Goal: Task Accomplishment & Management: Manage account settings

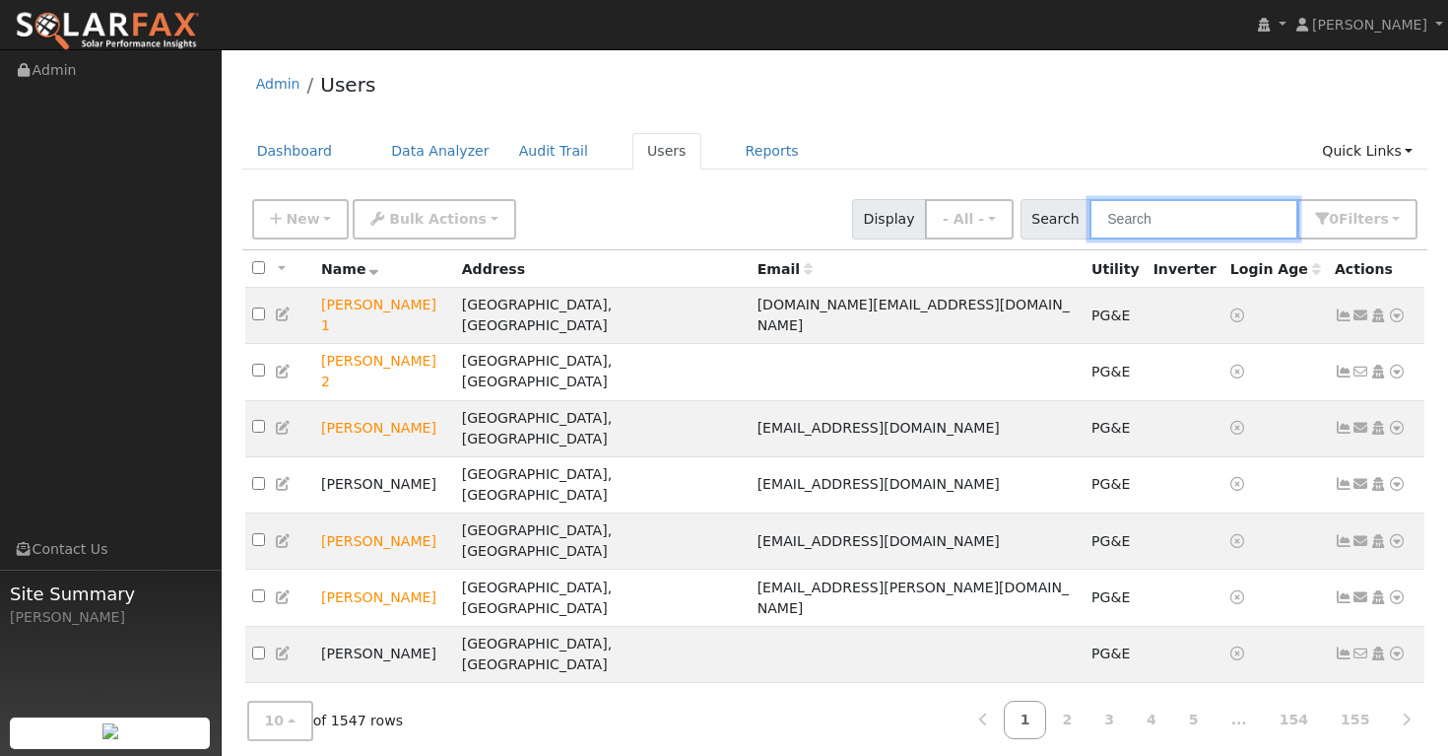
click at [1170, 225] on input "text" at bounding box center [1194, 219] width 209 height 40
paste input "Roberto Sanchez"
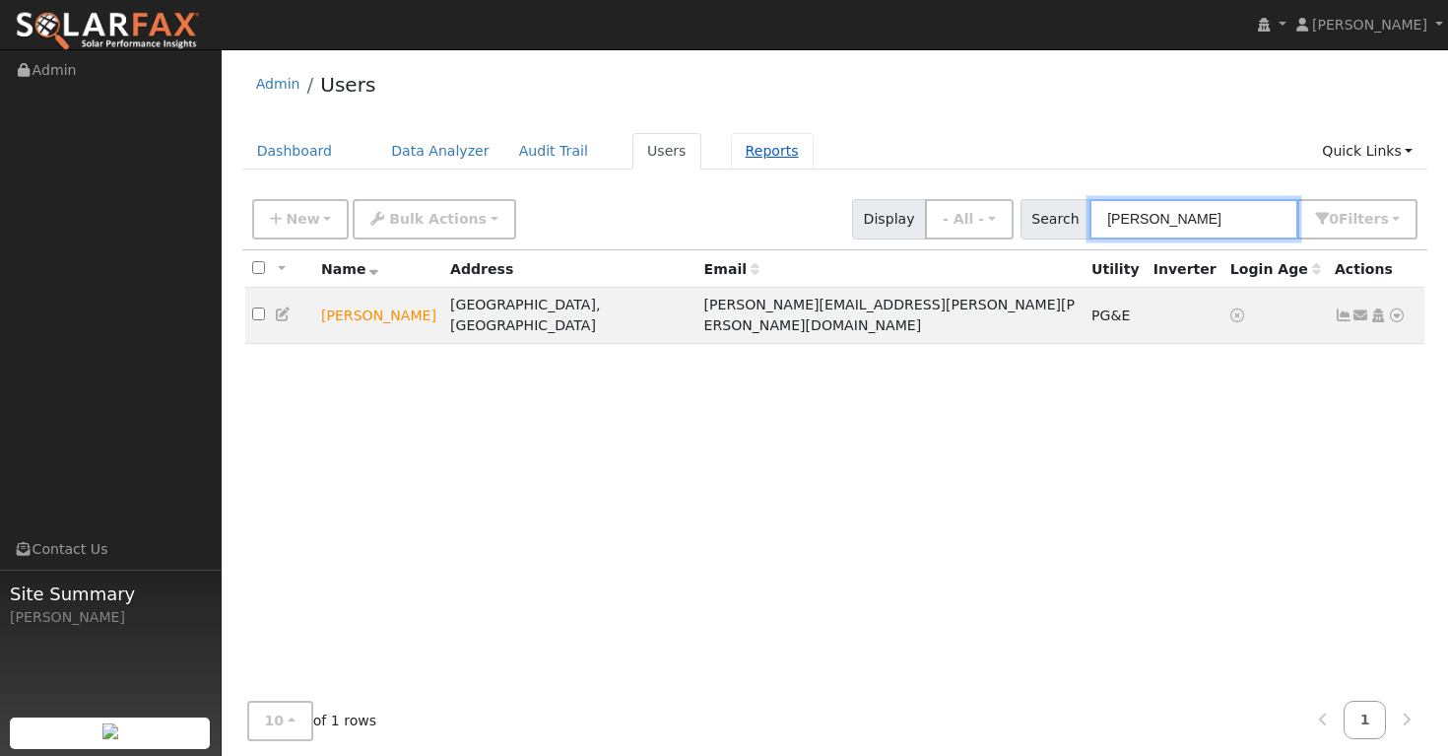
type input "Roberto Sanchez"
click at [748, 153] on link "Reports" at bounding box center [772, 151] width 83 height 36
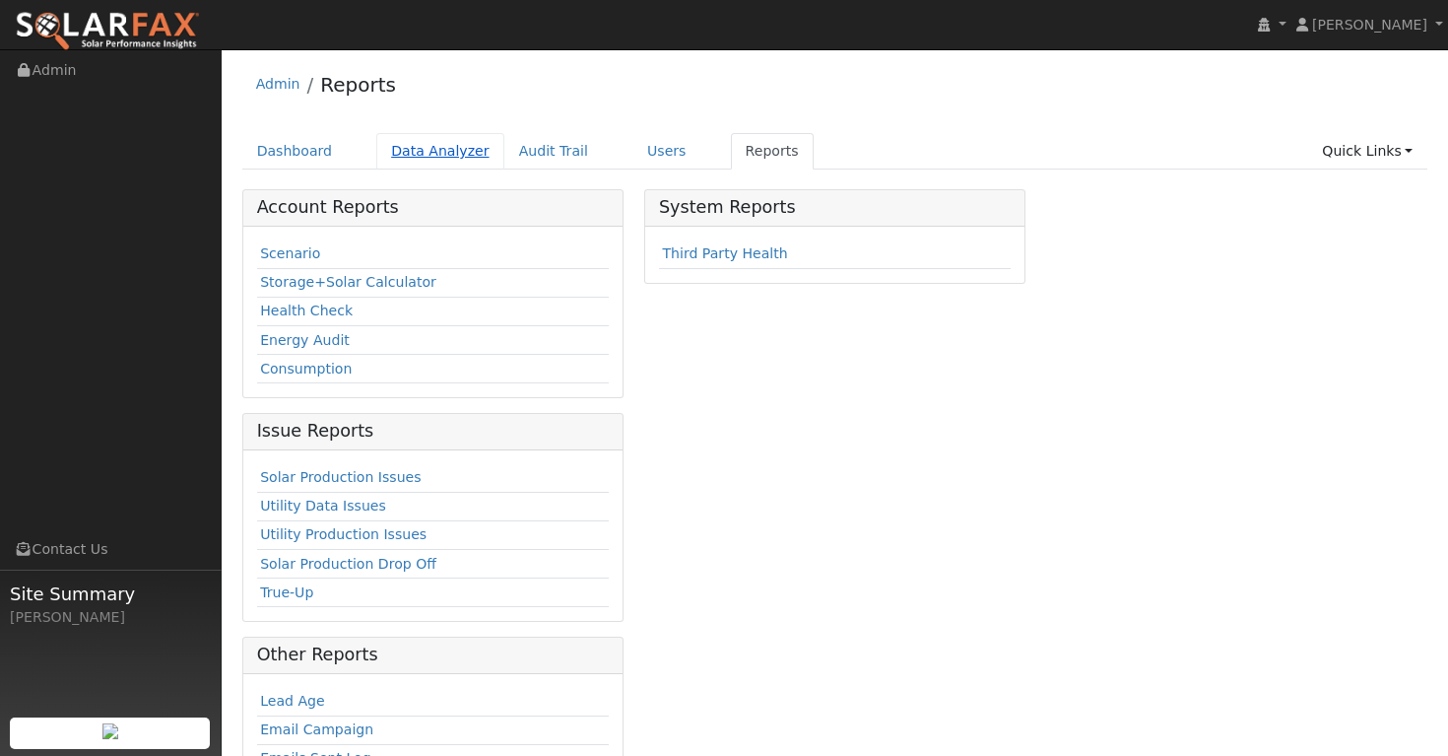
click at [439, 148] on link "Data Analyzer" at bounding box center [440, 151] width 128 height 36
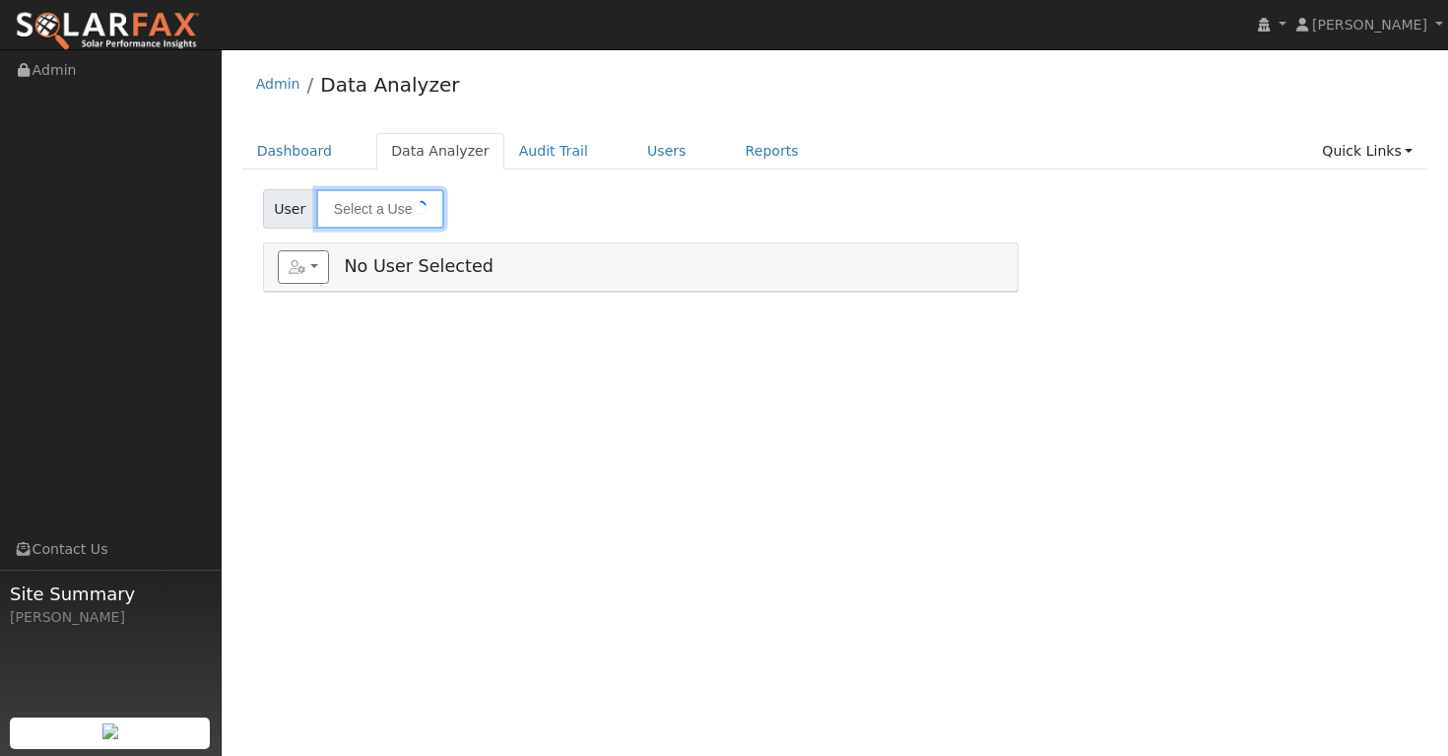
type input "[PERSON_NAME]"
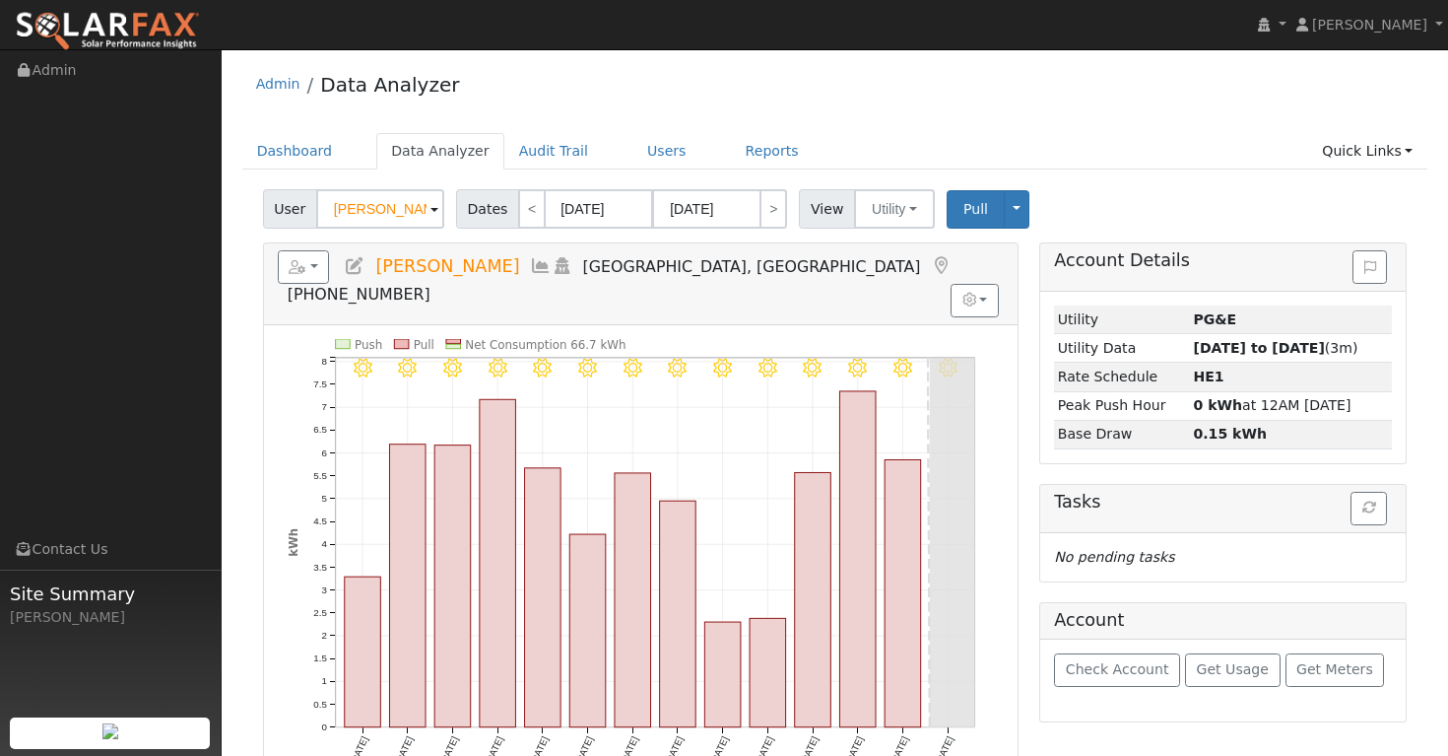
click at [432, 210] on span at bounding box center [435, 210] width 8 height 23
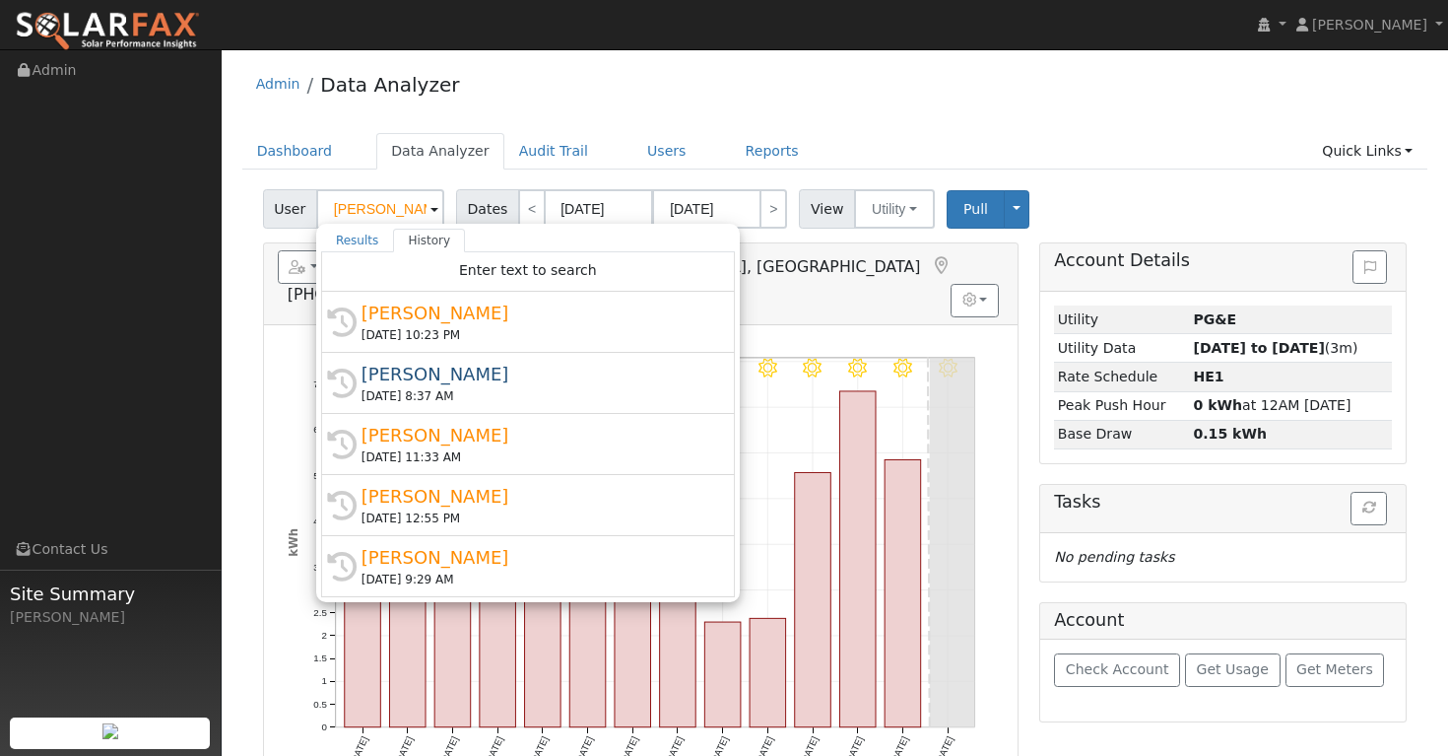
click at [1052, 134] on ul "Dashboard Data Analyzer Audit Trail Users Reports Quick Links Quick Add Quick C…" at bounding box center [835, 151] width 1186 height 36
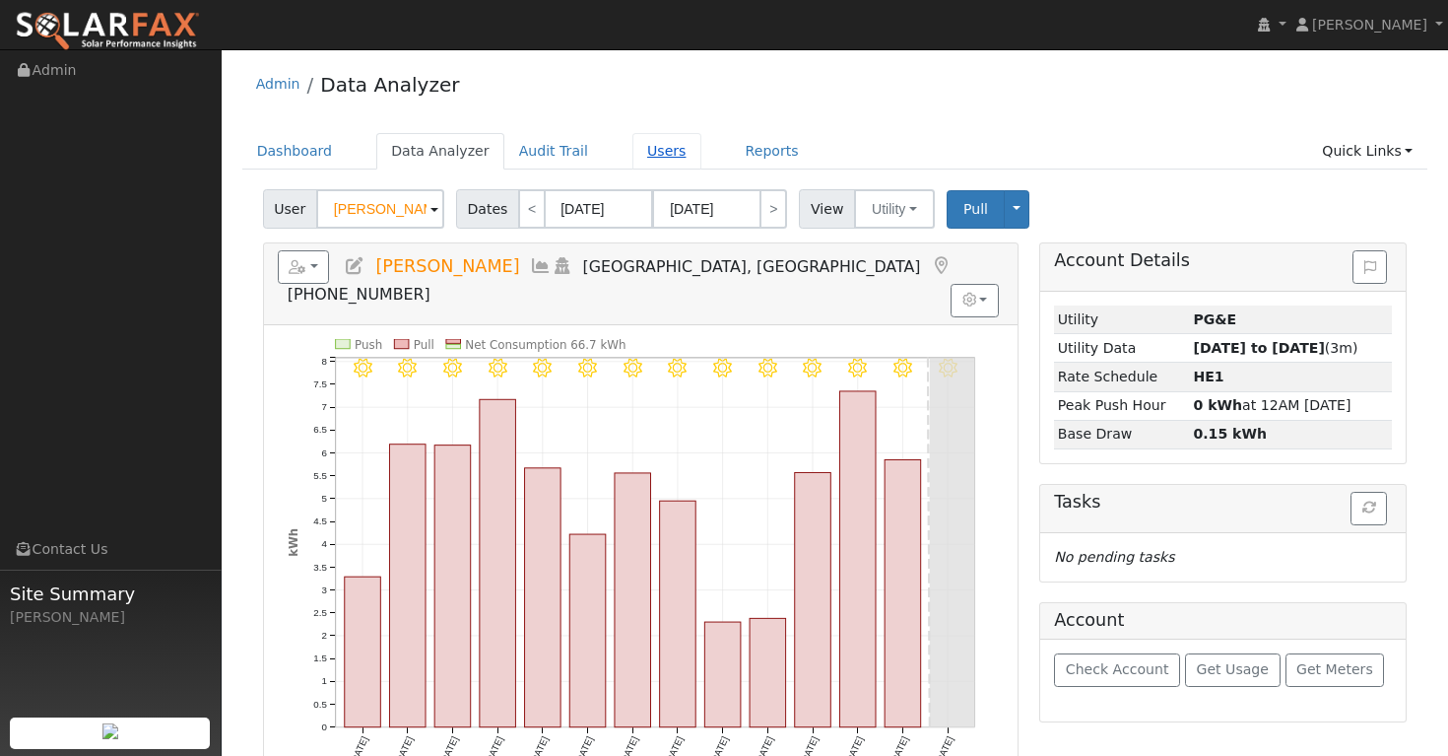
click at [648, 157] on link "Users" at bounding box center [667, 151] width 69 height 36
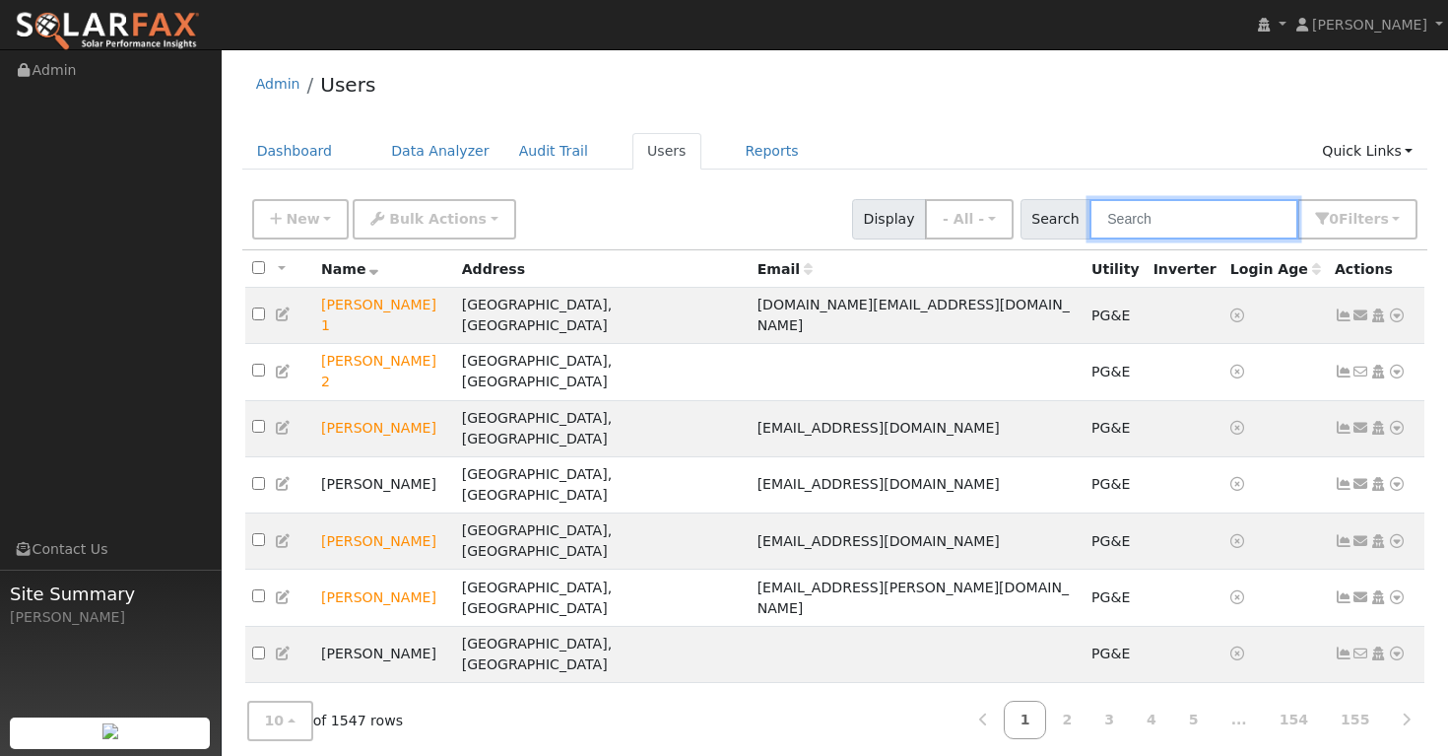
click at [1126, 216] on input "text" at bounding box center [1194, 219] width 209 height 40
paste input "[PERSON_NAME]"
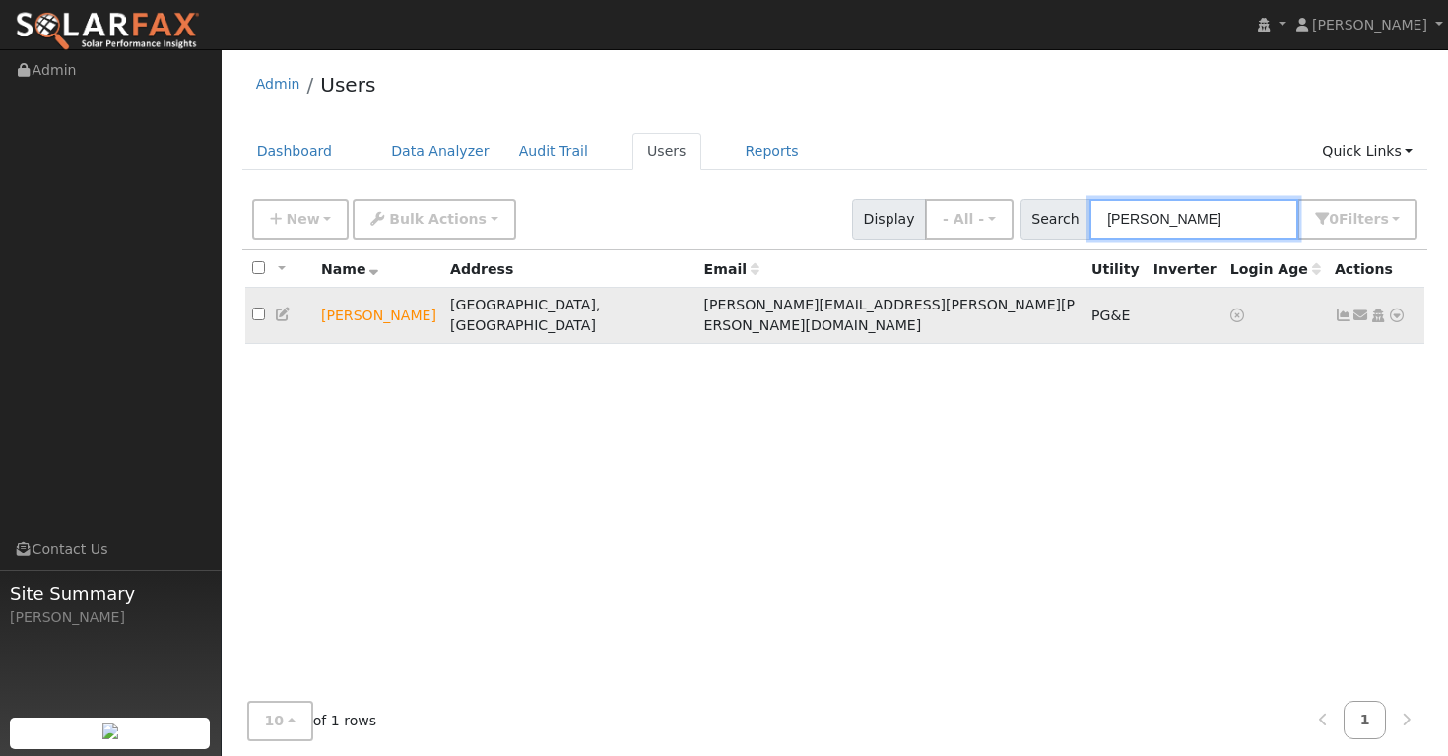
type input "[PERSON_NAME]"
click at [1343, 308] on icon at bounding box center [1344, 315] width 18 height 14
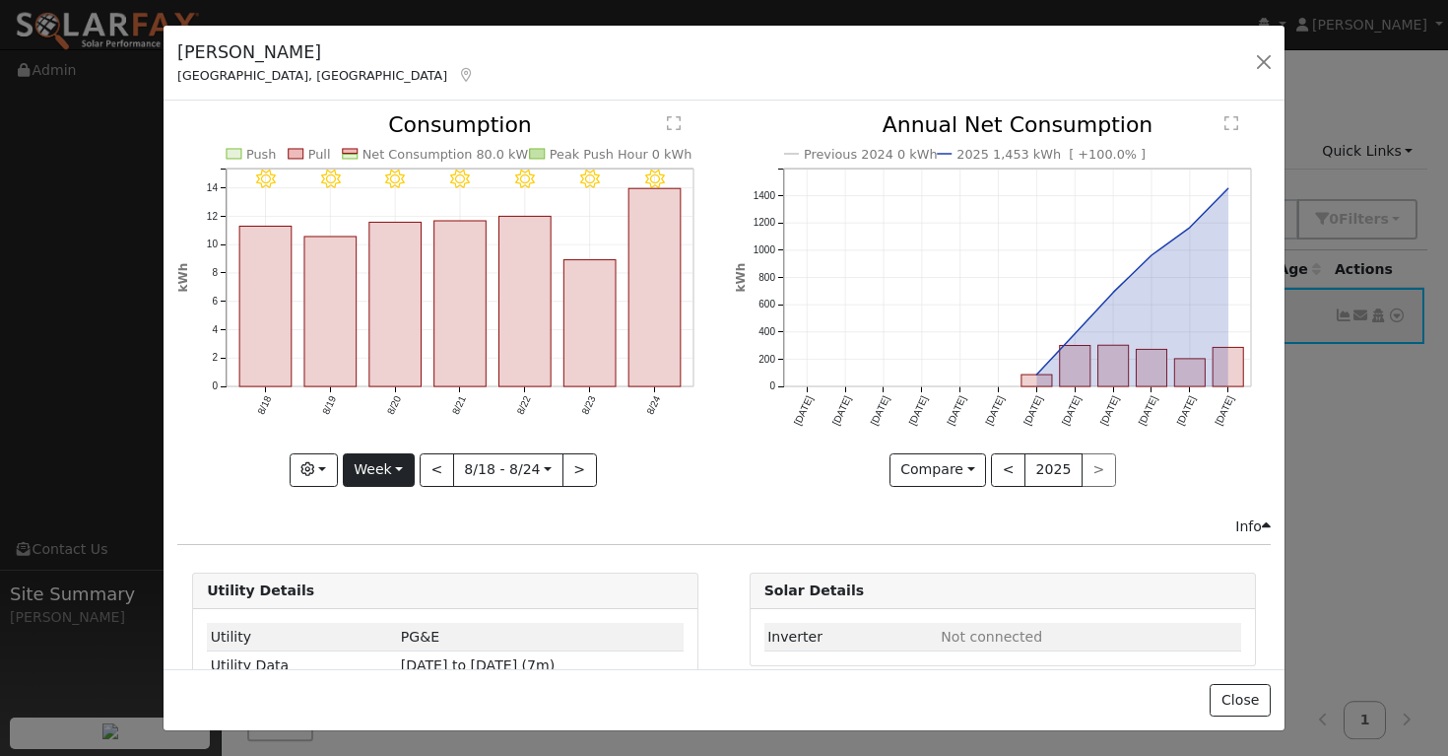
click at [393, 467] on button "Week" at bounding box center [379, 469] width 72 height 33
click at [389, 596] on link "Year" at bounding box center [412, 593] width 137 height 28
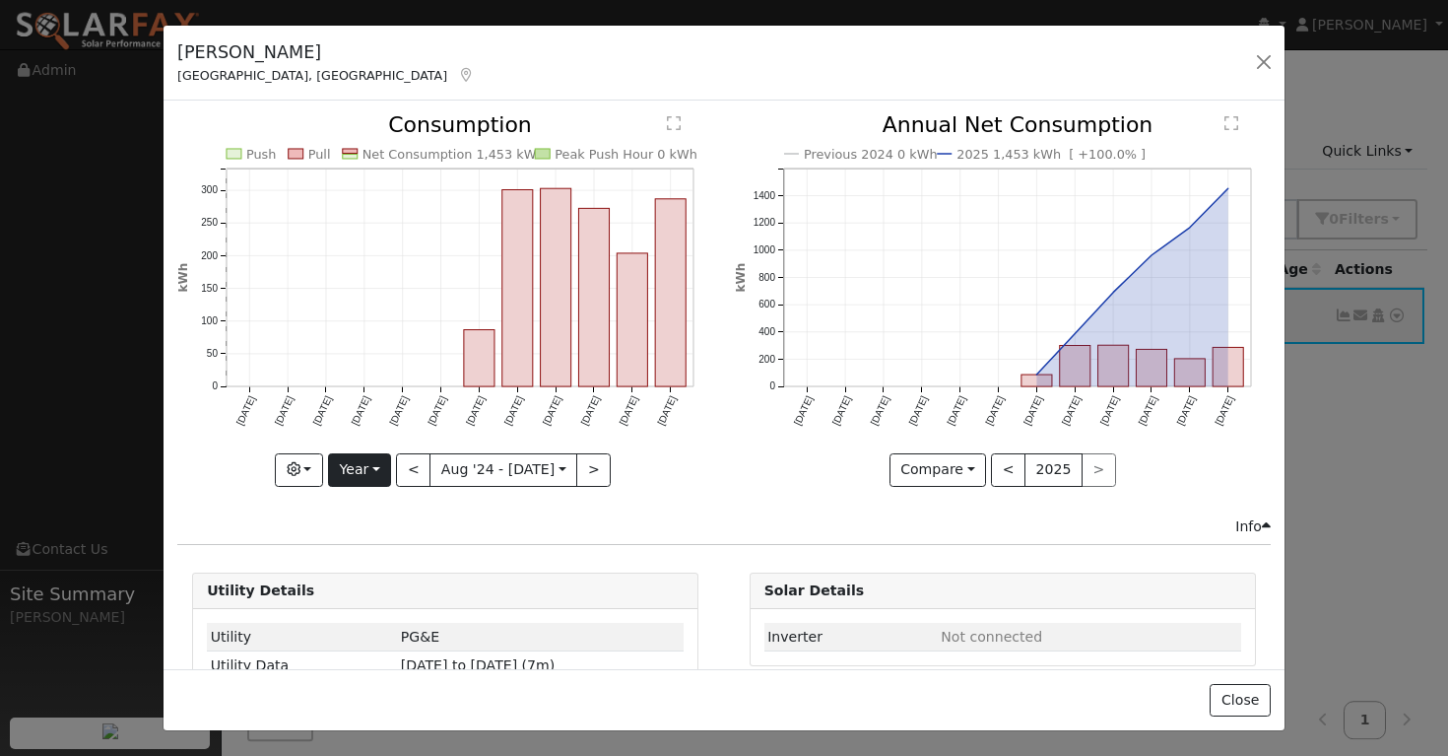
click at [381, 466] on button "Year" at bounding box center [359, 469] width 63 height 33
click at [389, 562] on link "Month" at bounding box center [397, 566] width 137 height 28
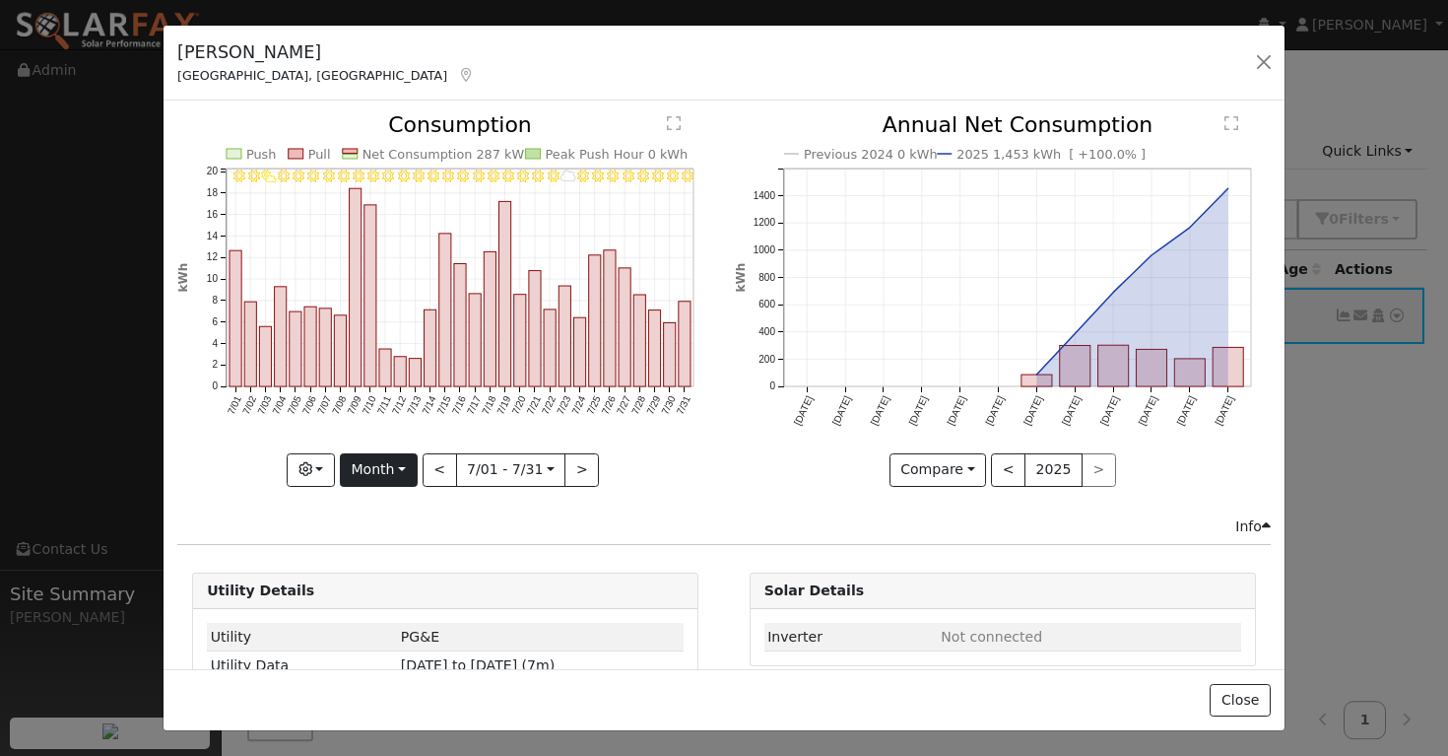
click at [405, 468] on button "Month" at bounding box center [379, 469] width 78 height 33
click at [402, 586] on link "Year" at bounding box center [409, 593] width 137 height 28
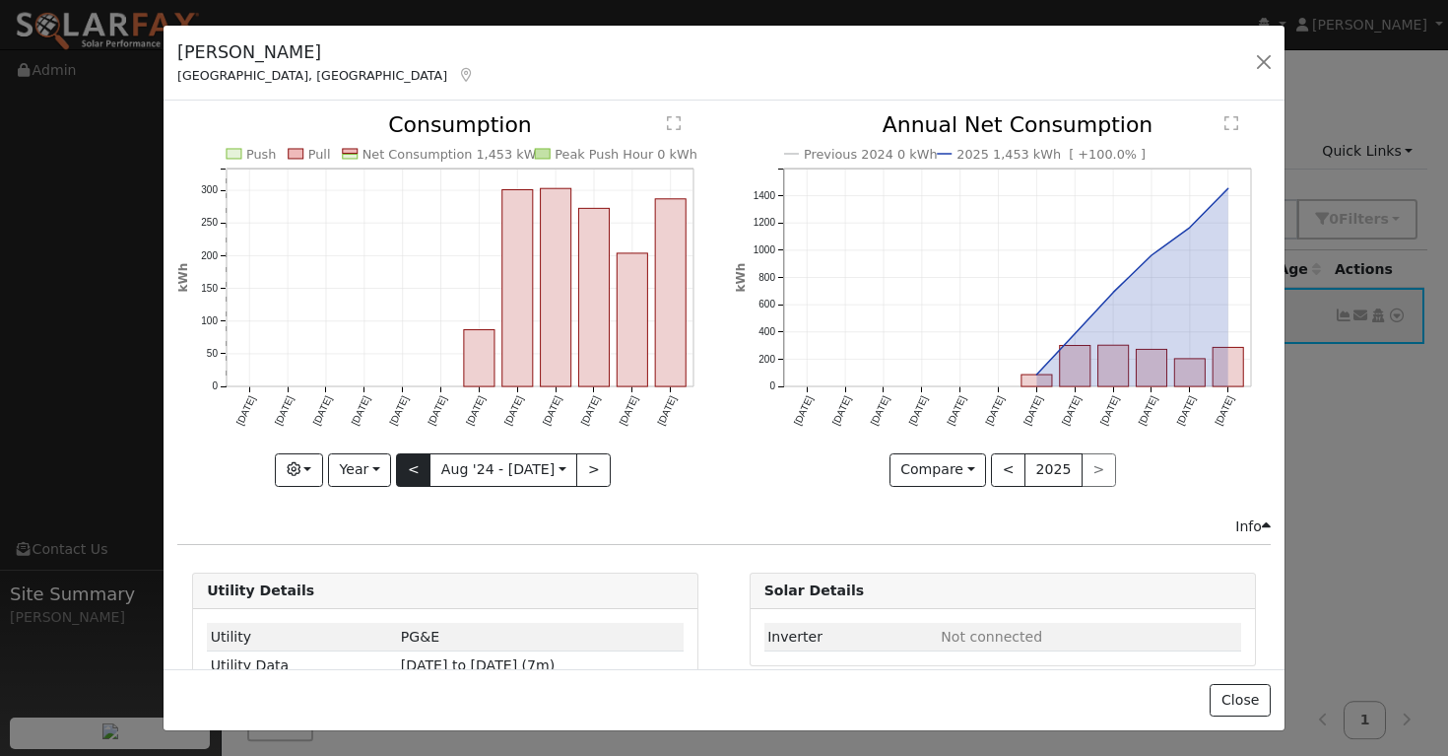
click at [421, 474] on button "<" at bounding box center [413, 469] width 34 height 33
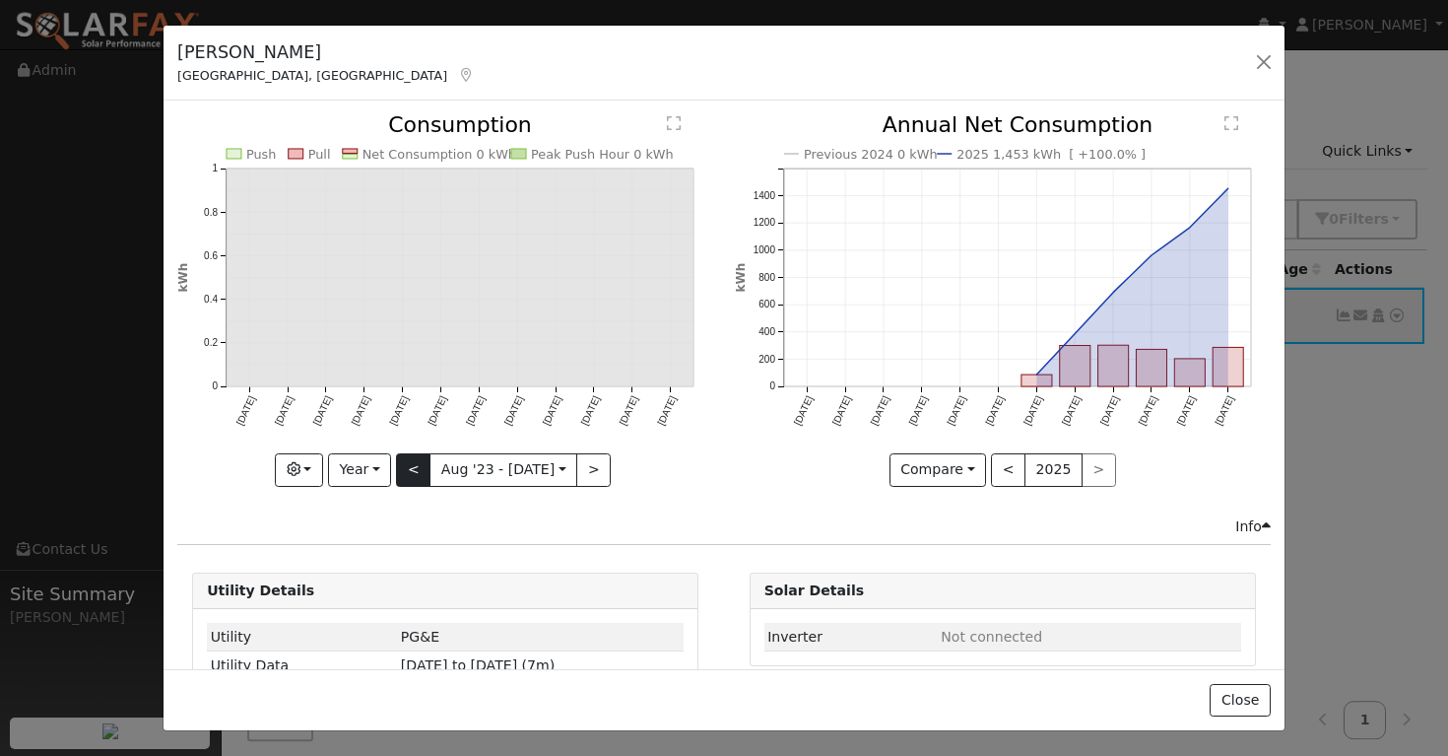
click at [421, 472] on button "<" at bounding box center [413, 469] width 34 height 33
click at [595, 466] on button ">" at bounding box center [593, 469] width 34 height 33
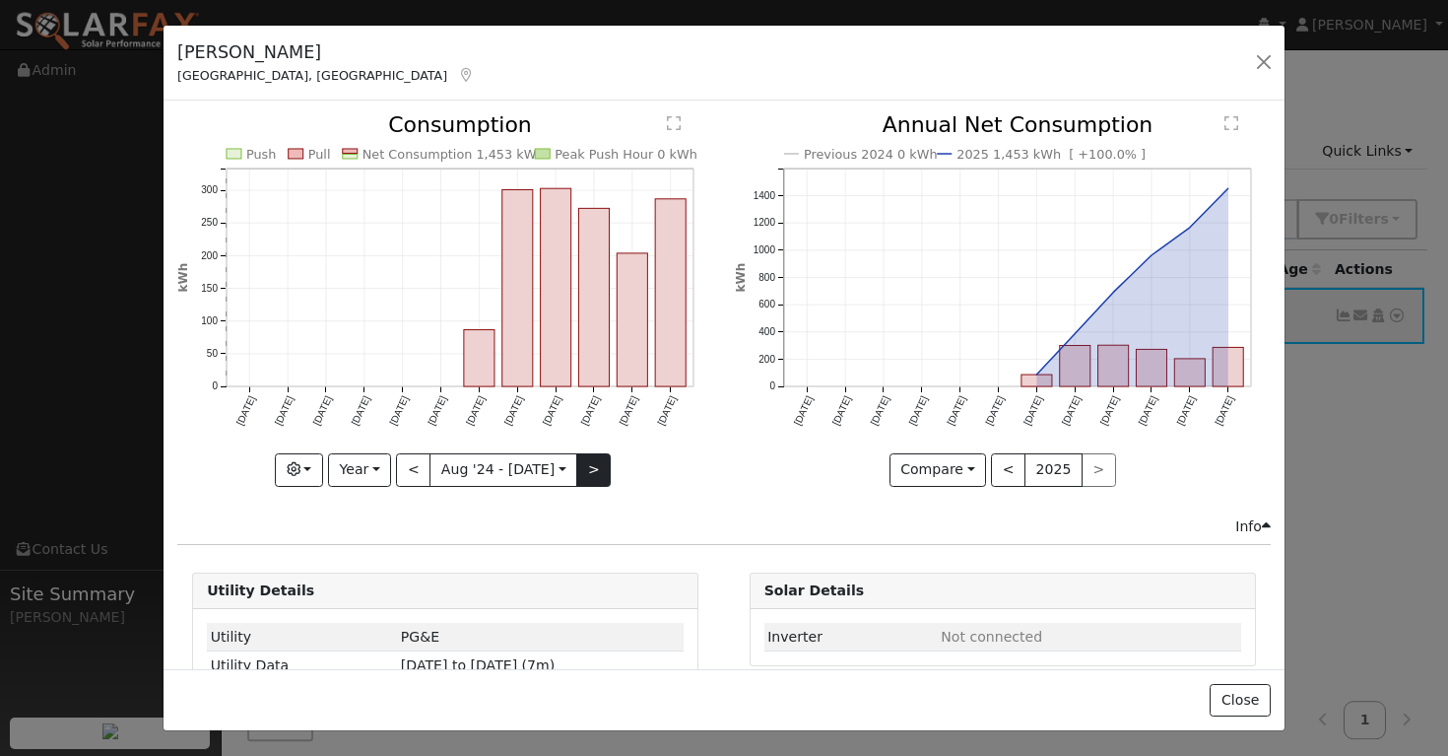
click at [595, 466] on button ">" at bounding box center [593, 469] width 34 height 33
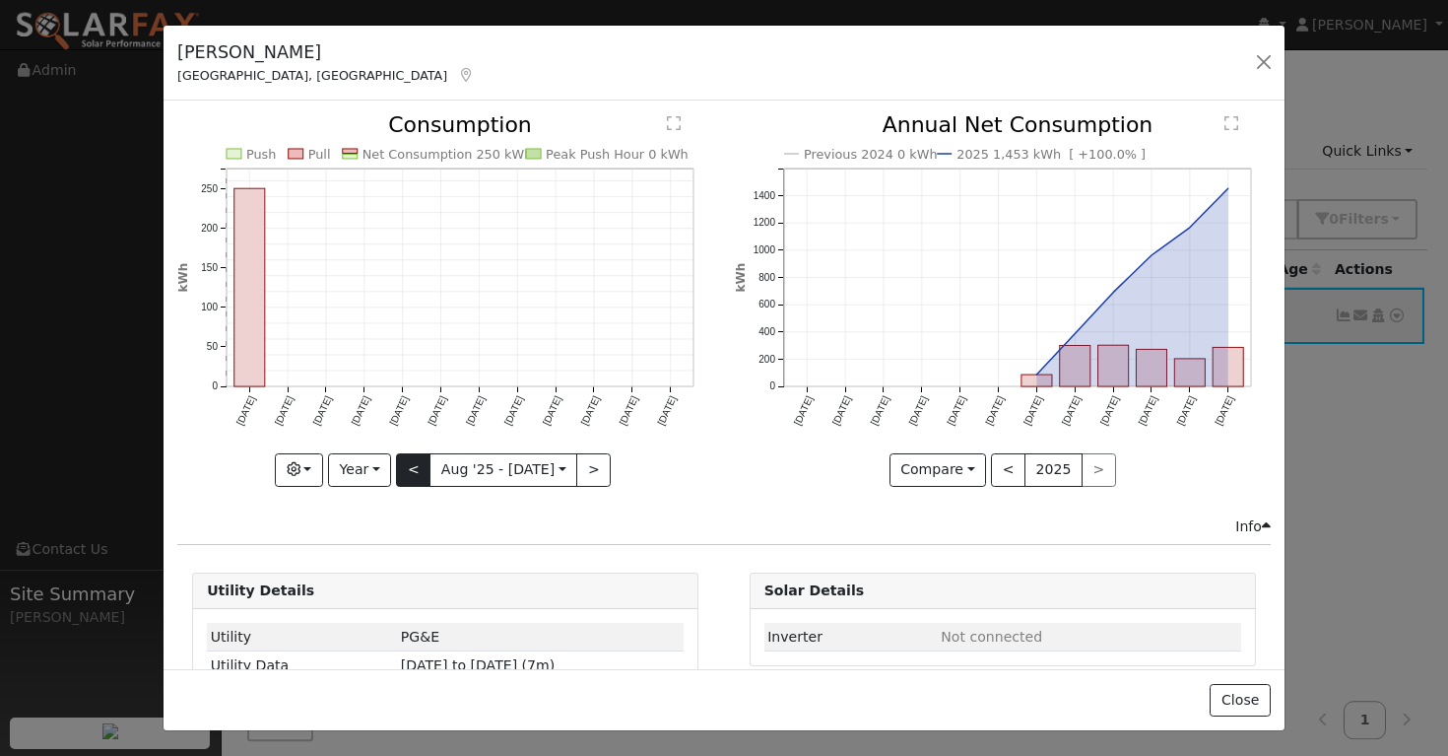
click at [418, 471] on button "<" at bounding box center [413, 469] width 34 height 33
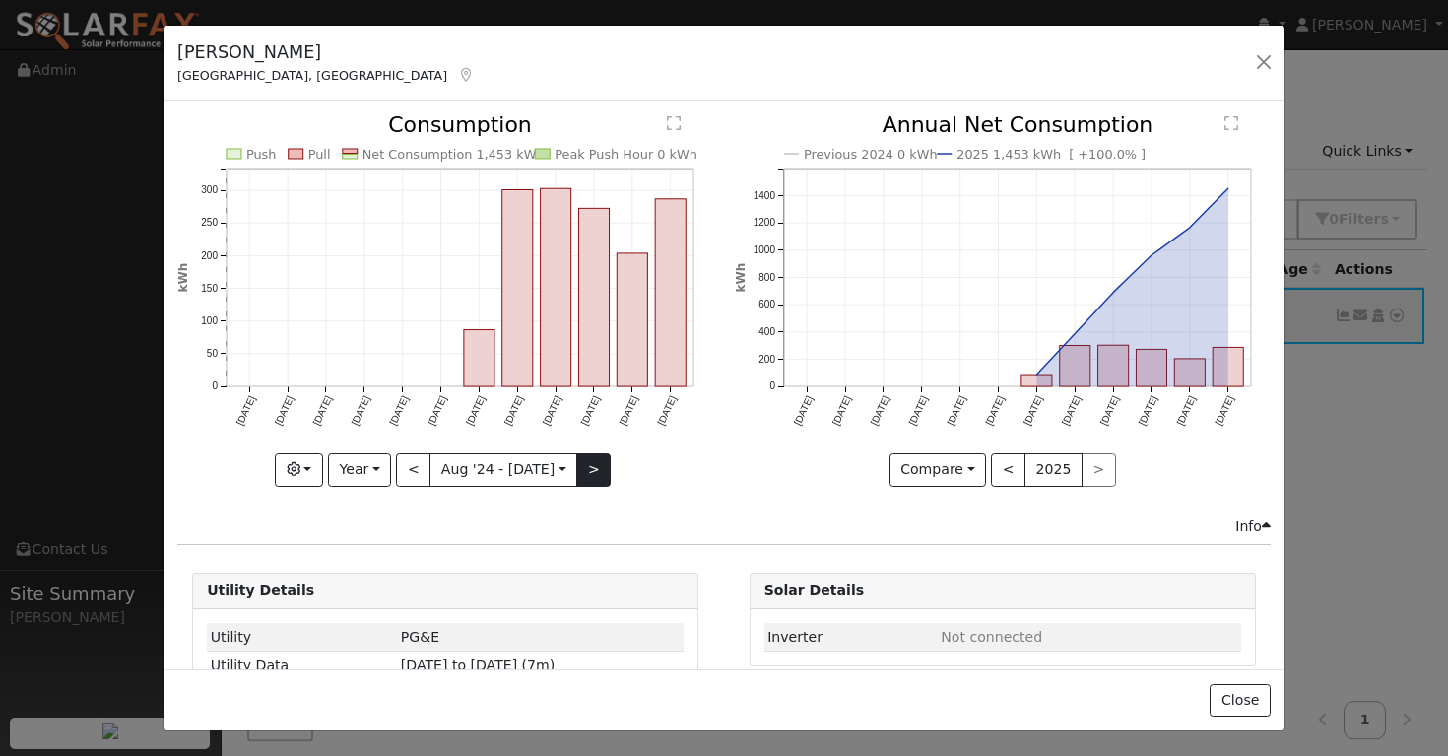
click at [595, 474] on button ">" at bounding box center [593, 469] width 34 height 33
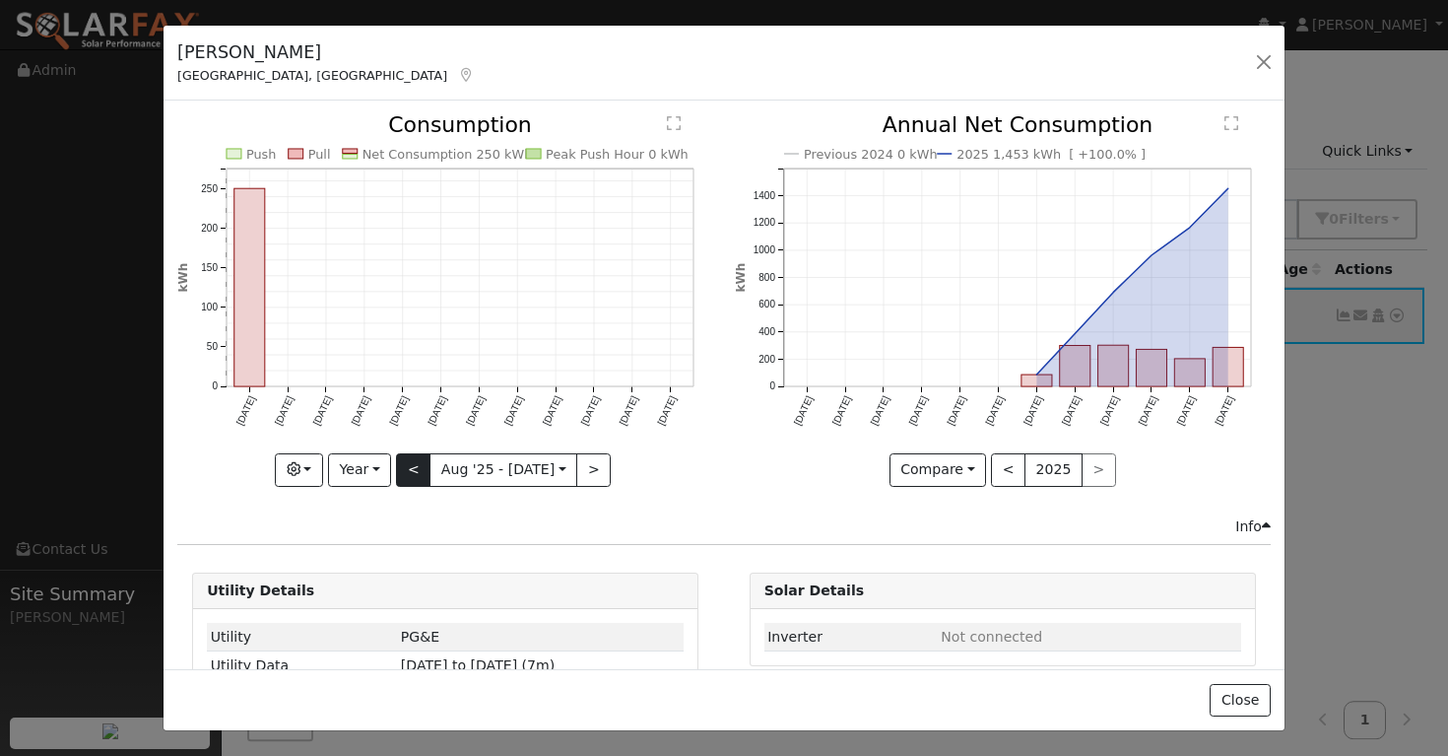
click at [414, 476] on button "<" at bounding box center [413, 469] width 34 height 33
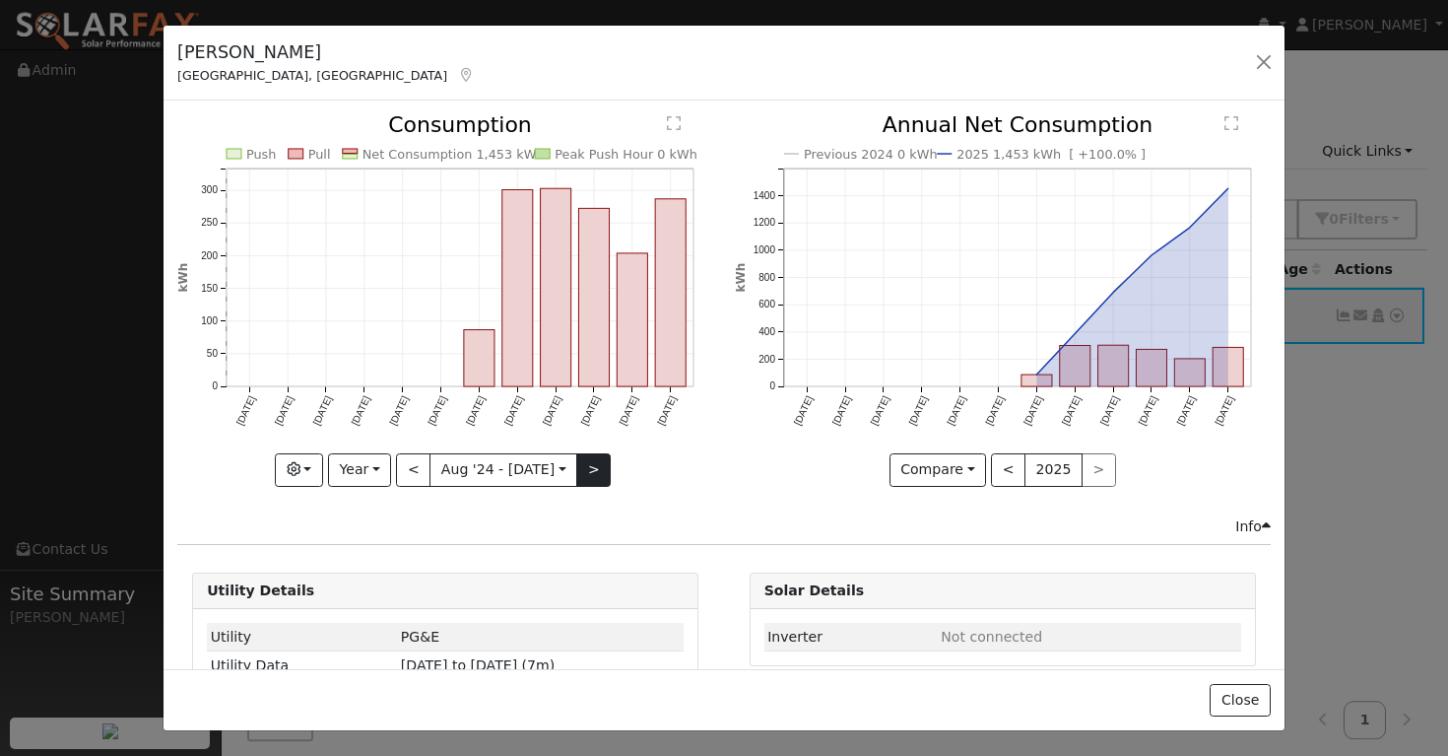
click at [593, 470] on button ">" at bounding box center [593, 469] width 34 height 33
type input "2025-08-01"
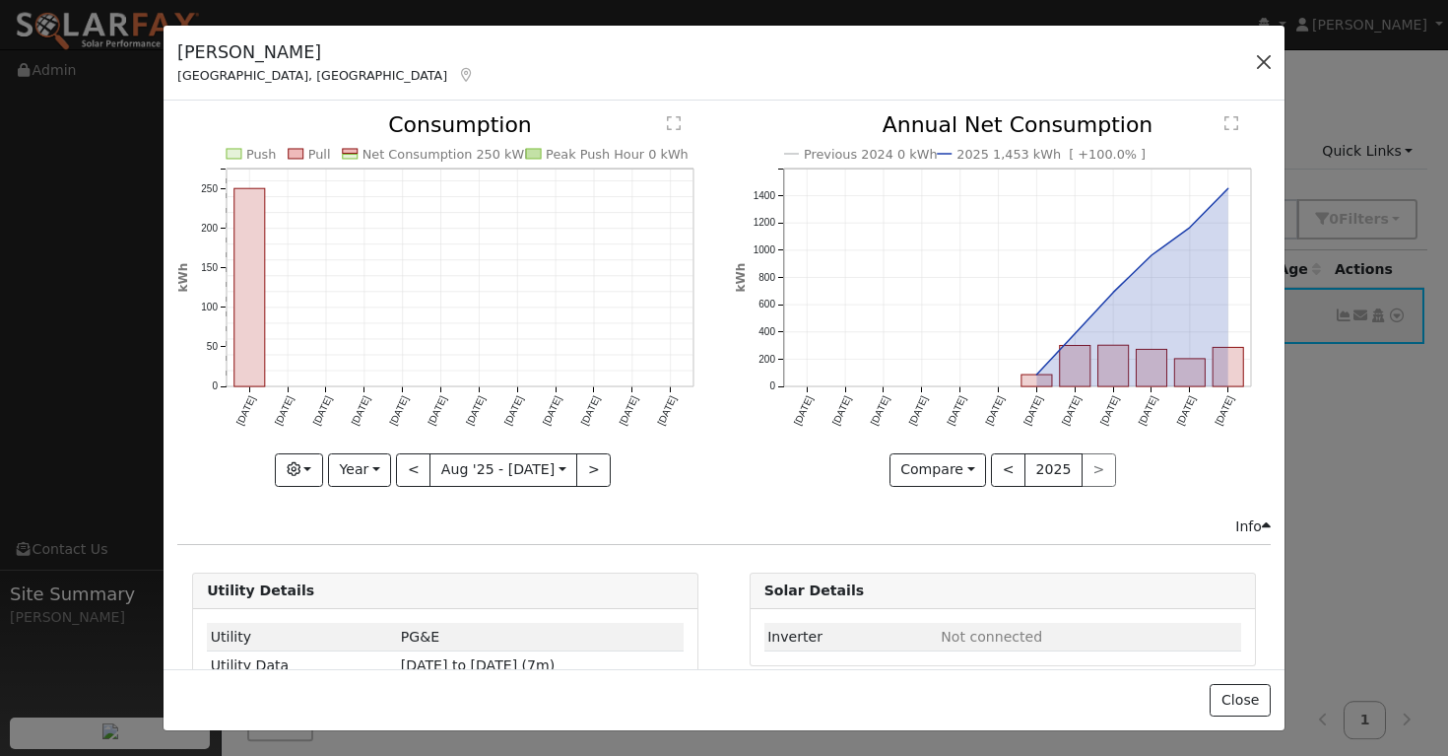
click at [1268, 56] on button "button" at bounding box center [1264, 62] width 28 height 28
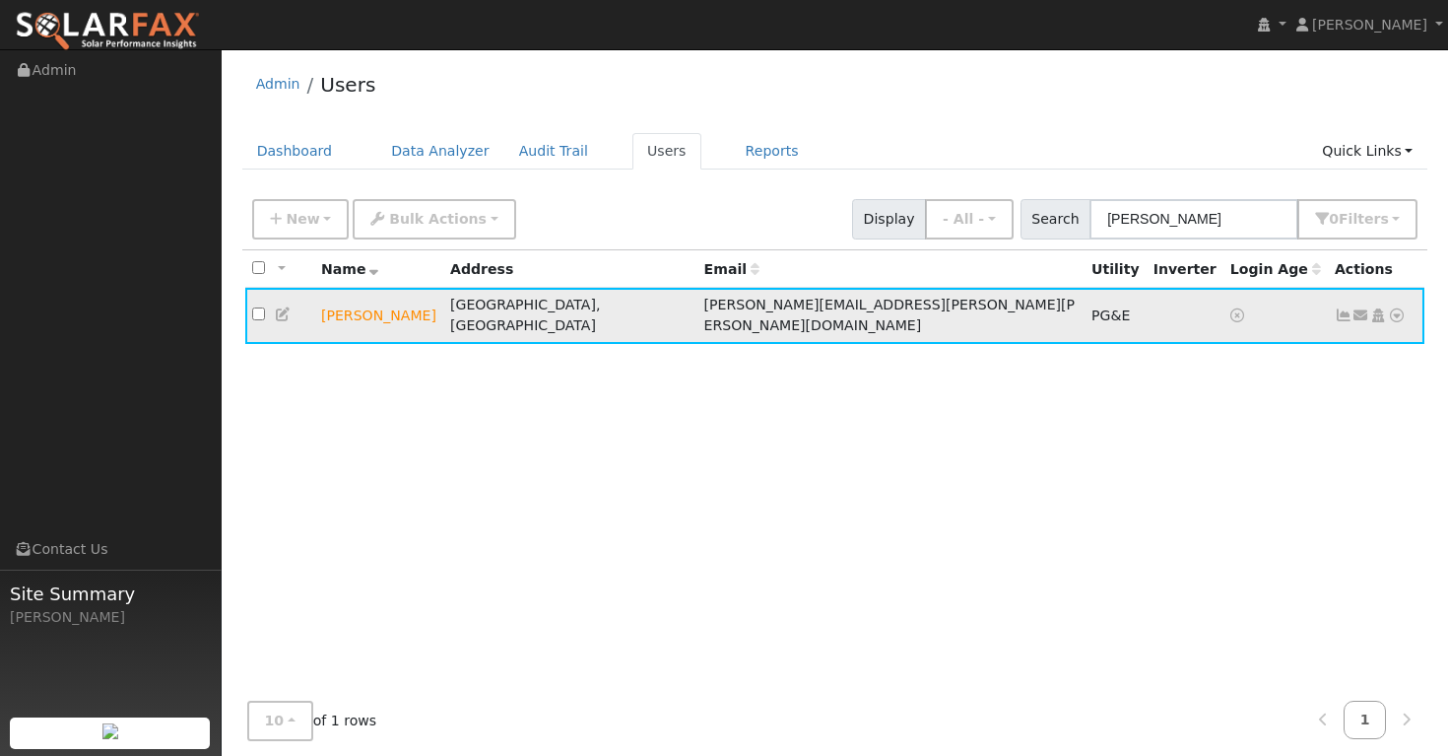
click at [1346, 308] on icon at bounding box center [1344, 315] width 18 height 14
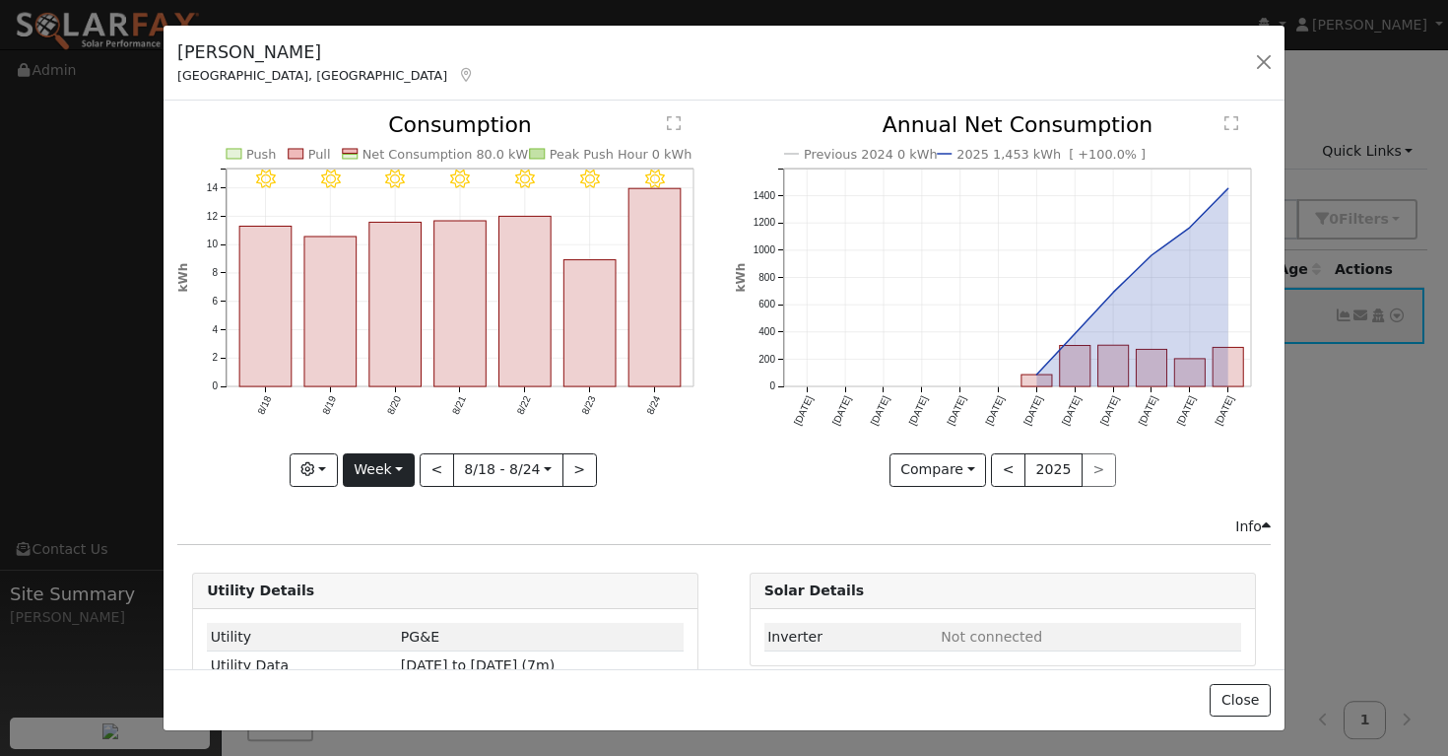
click at [399, 469] on button "Week" at bounding box center [379, 469] width 72 height 33
click at [371, 592] on link "Year" at bounding box center [412, 593] width 137 height 28
type input "2024-08-01"
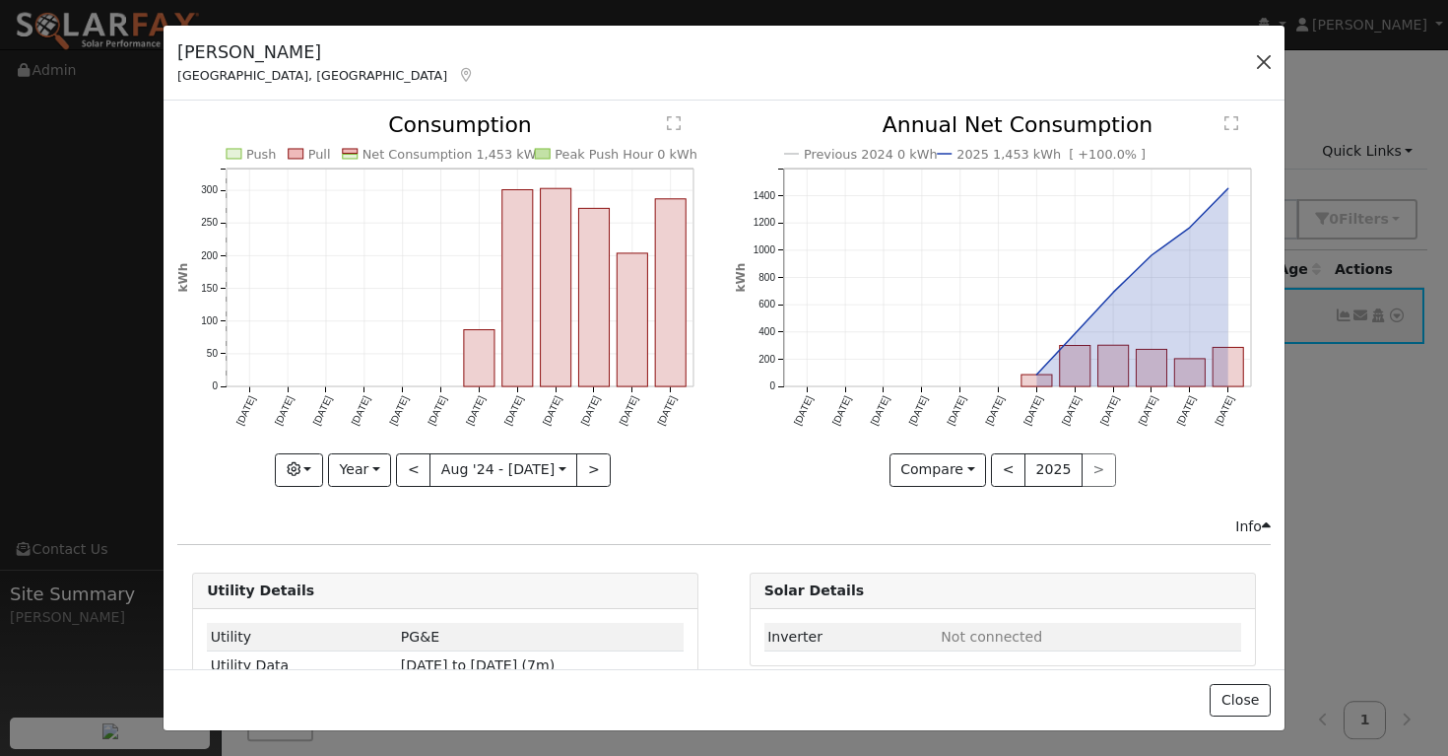
click at [1267, 62] on button "button" at bounding box center [1264, 62] width 28 height 28
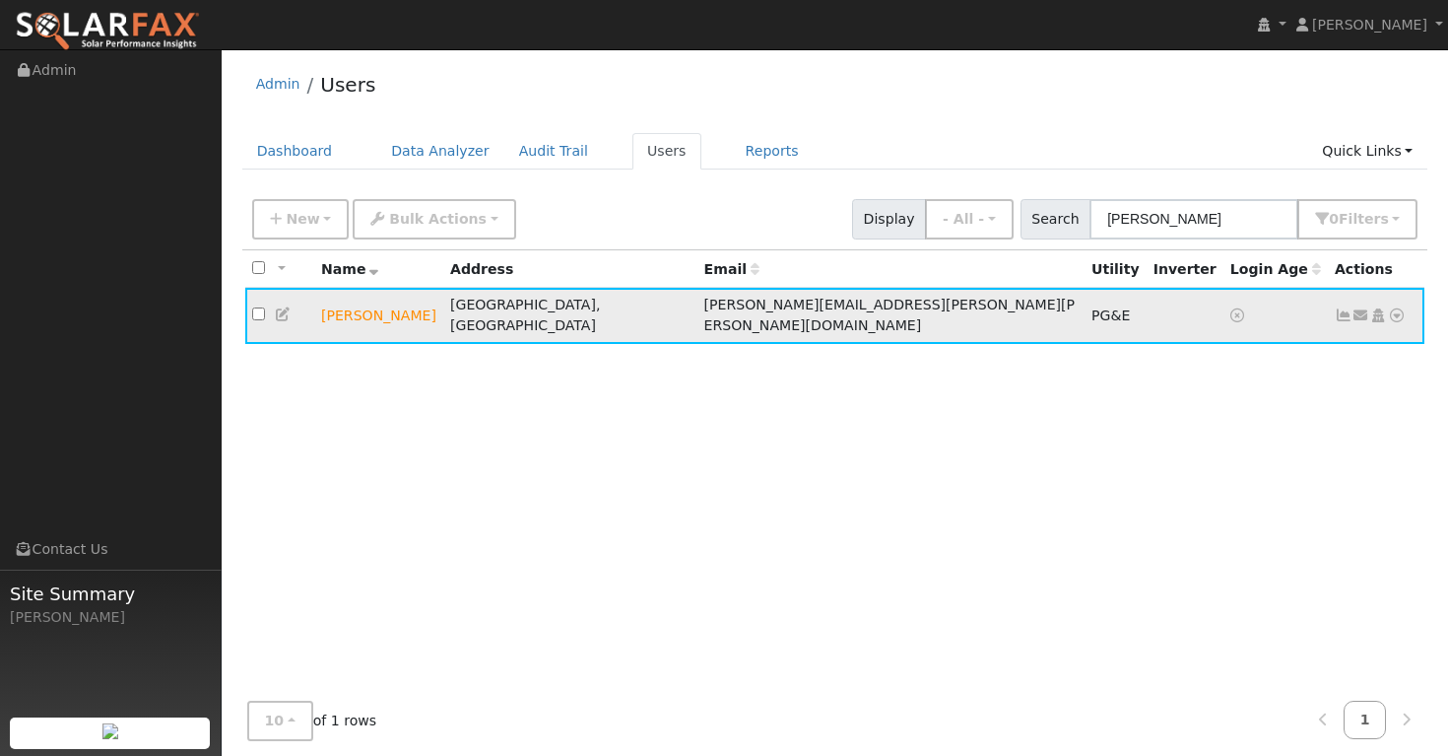
click at [1397, 309] on icon at bounding box center [1397, 315] width 18 height 14
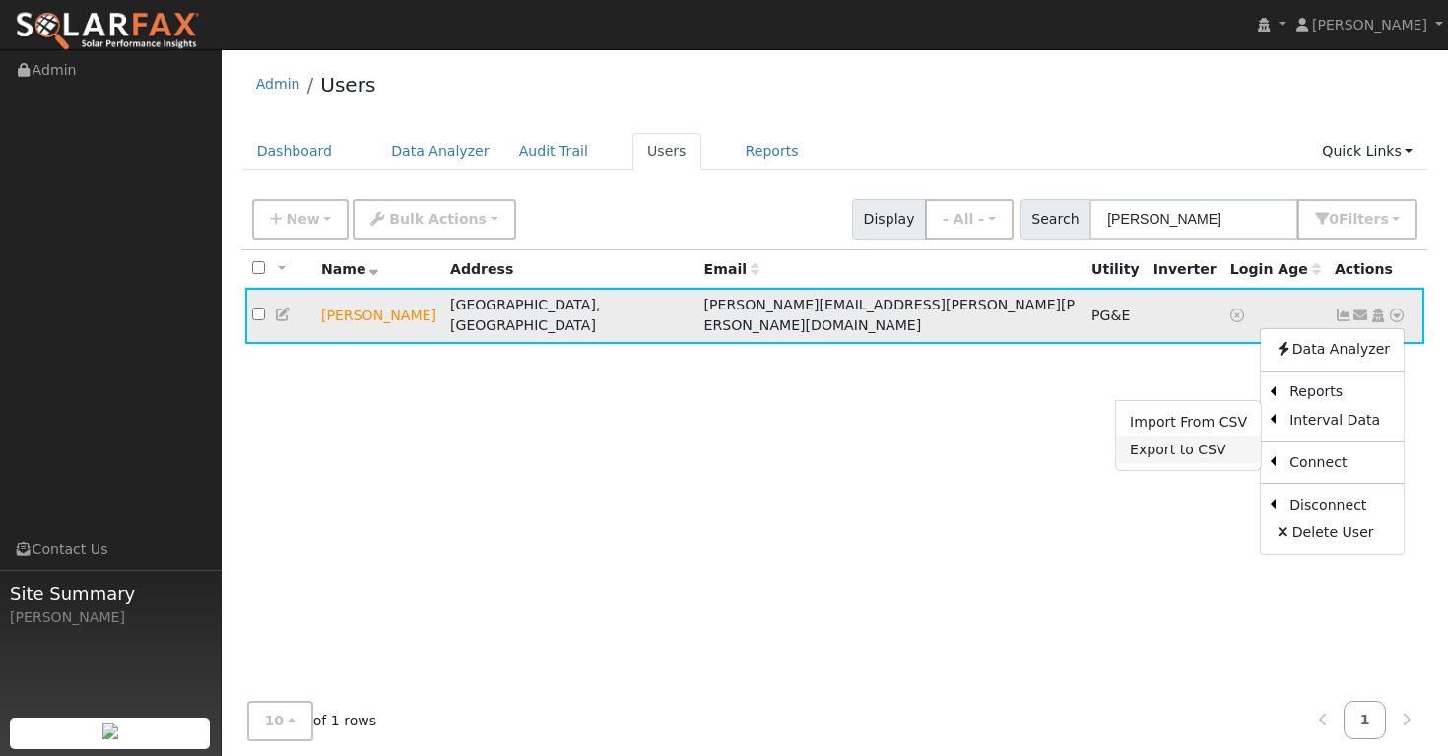
click at [1212, 443] on link "Export to CSV" at bounding box center [1188, 449] width 145 height 28
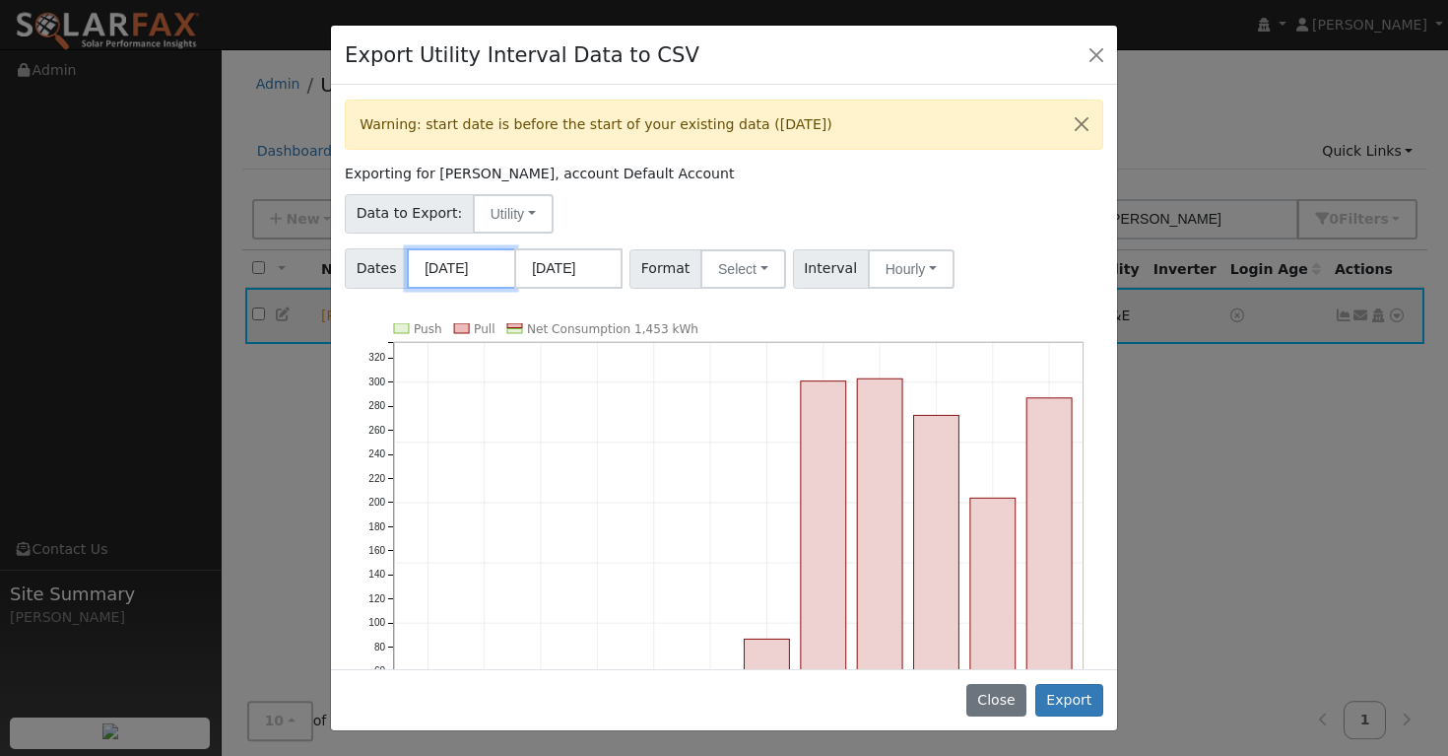
click at [437, 267] on input "08/01/2024" at bounding box center [461, 268] width 108 height 40
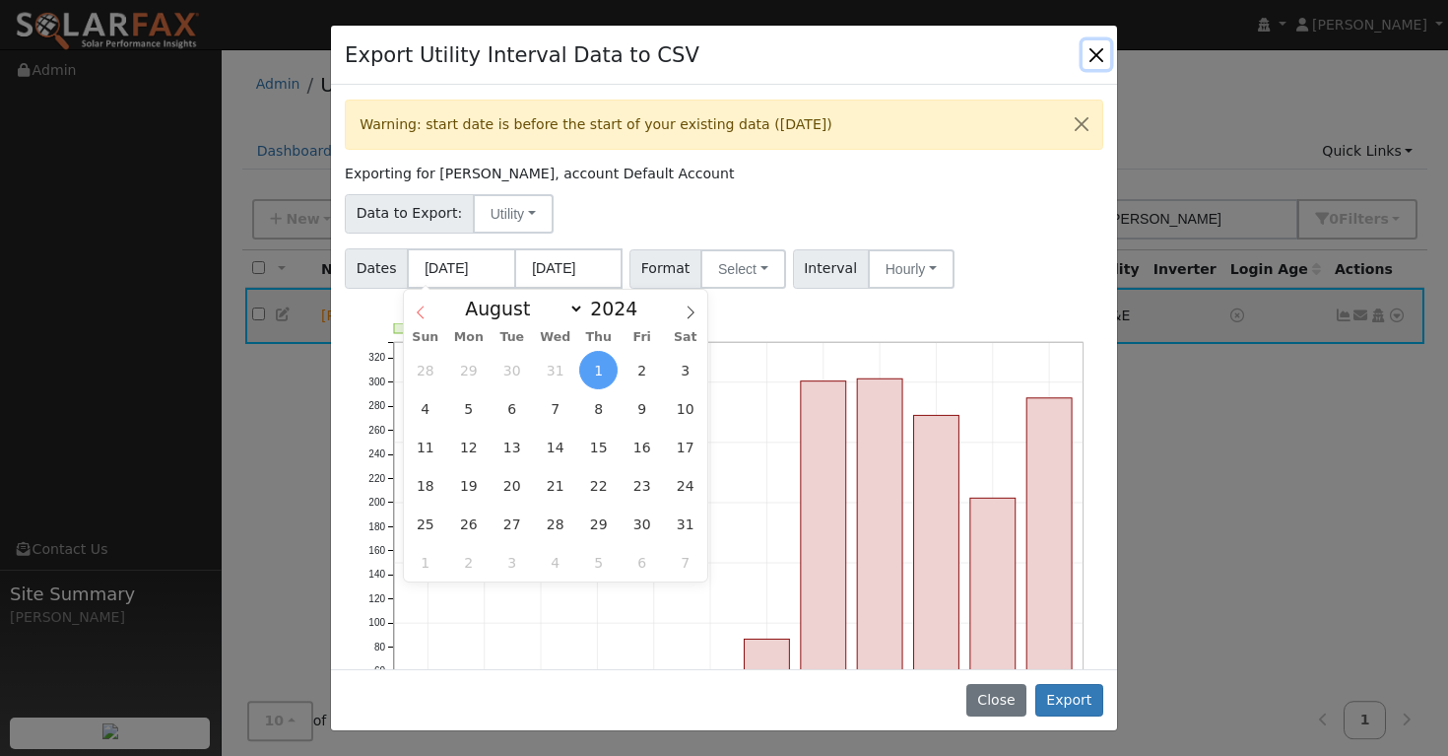
click at [423, 306] on icon at bounding box center [421, 312] width 14 height 14
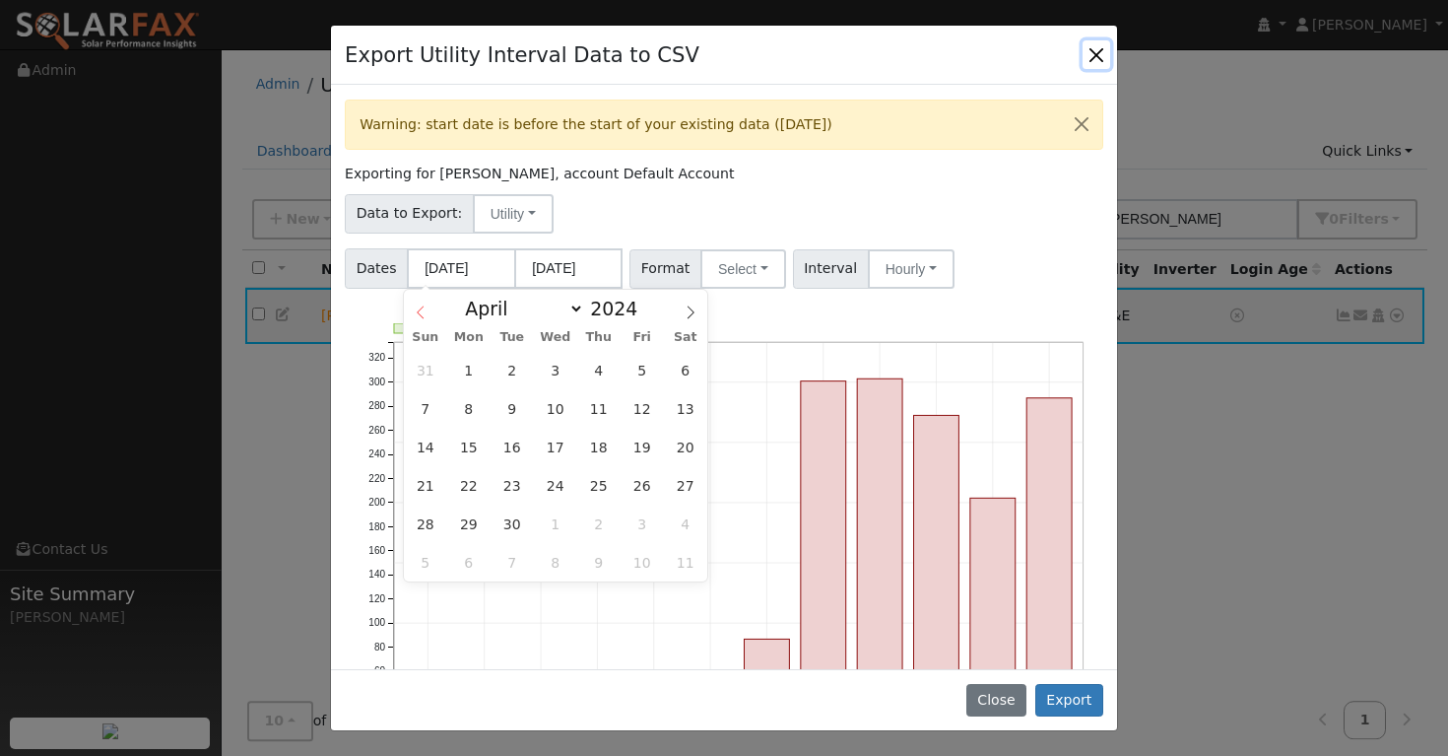
select select "2"
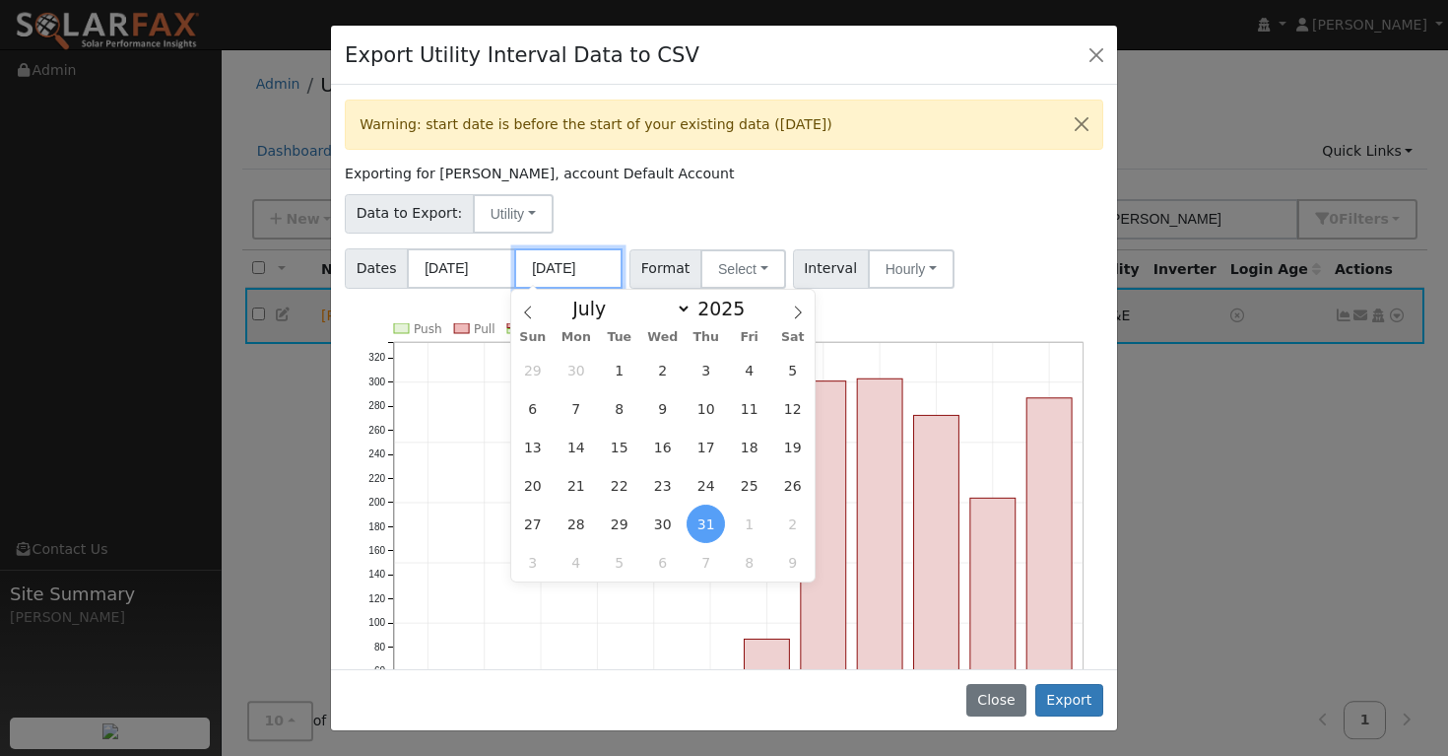
click at [544, 265] on input "07/31/2025" at bounding box center [568, 268] width 108 height 40
select select "7"
click at [624, 521] on span "26" at bounding box center [619, 523] width 38 height 38
type input "[DATE]"
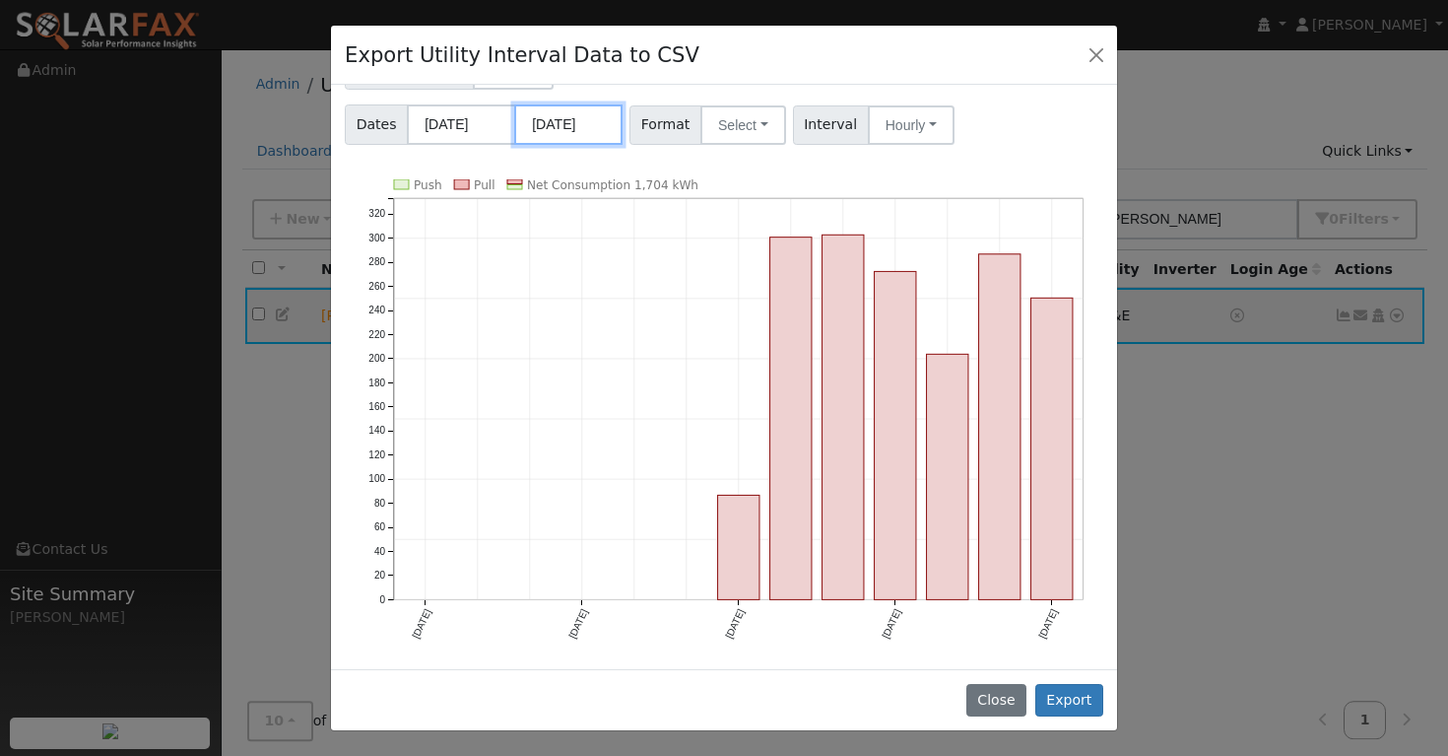
scroll to position [164, 0]
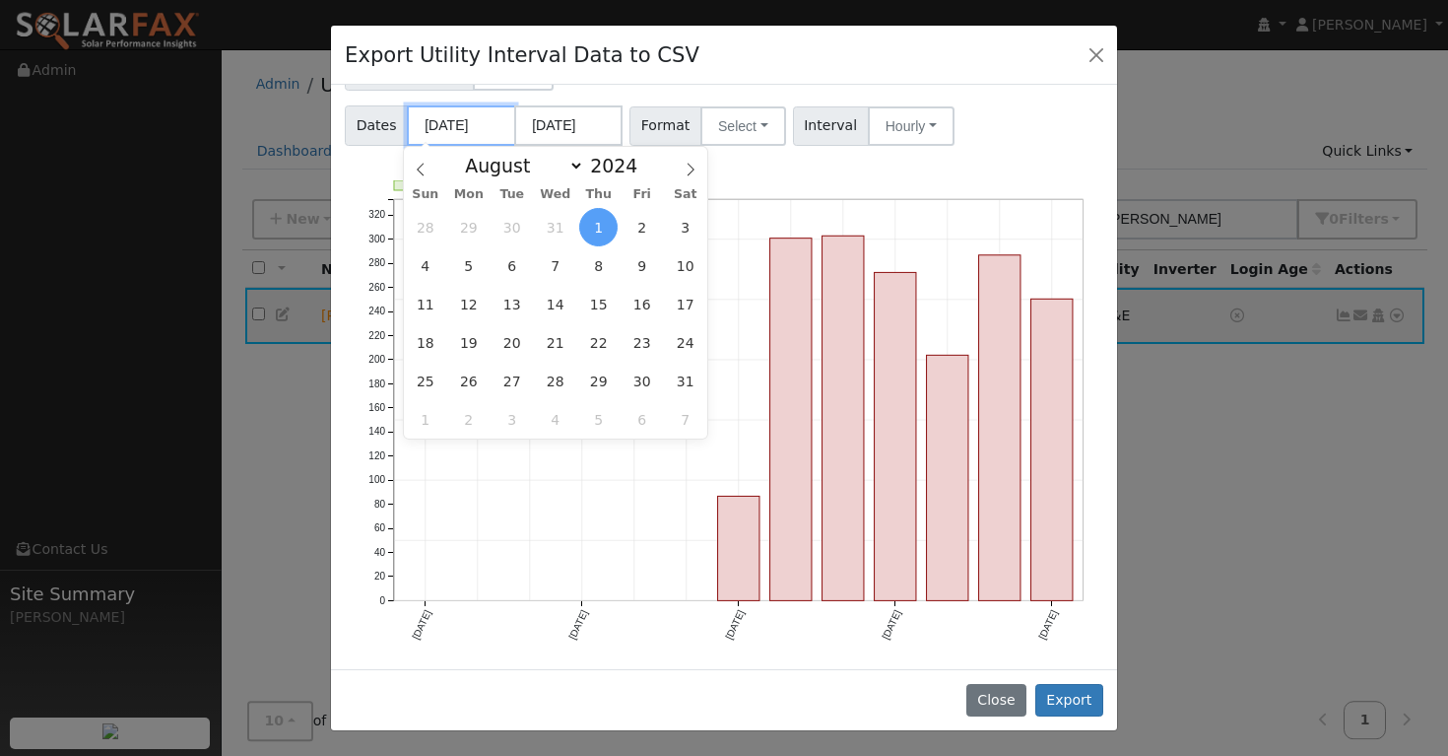
click at [447, 119] on input "08/01/2024" at bounding box center [461, 125] width 108 height 40
click at [600, 224] on span "1" at bounding box center [598, 227] width 38 height 38
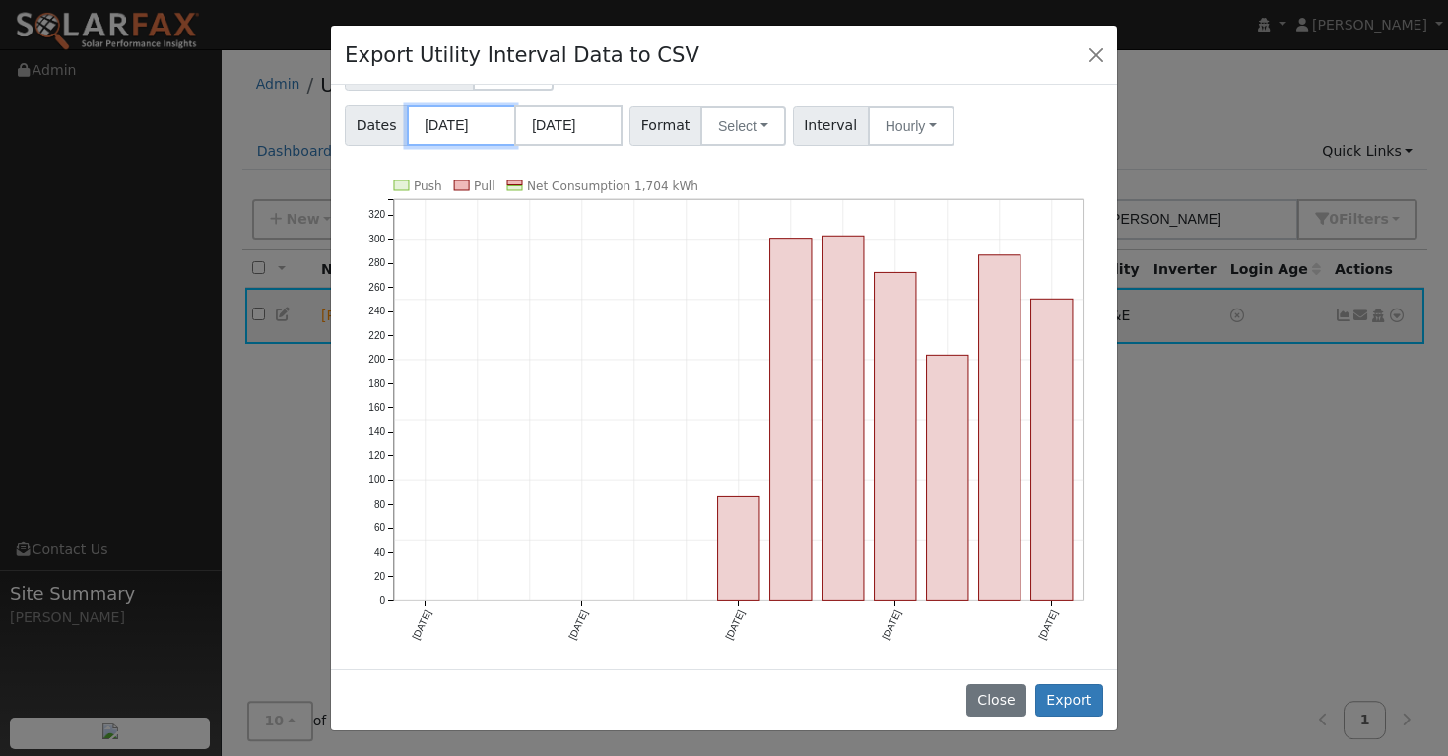
click at [490, 123] on input "08/01/2024" at bounding box center [461, 125] width 108 height 40
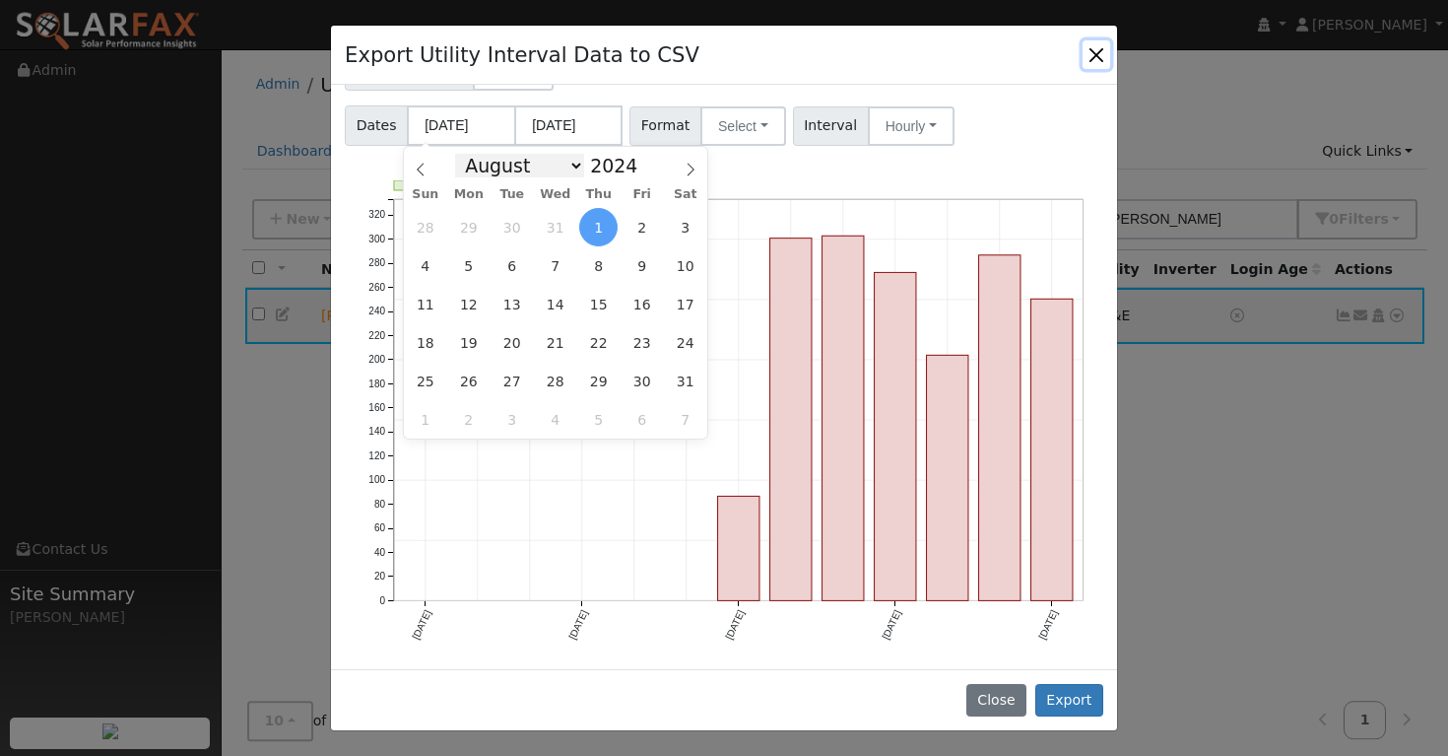
select select "2"
click at [447, 120] on input "08/01/2024" at bounding box center [461, 125] width 108 height 40
click at [433, 120] on input "08/01/2024" at bounding box center [461, 125] width 108 height 40
click at [641, 233] on span "1" at bounding box center [642, 227] width 38 height 38
type input "03/01/2024"
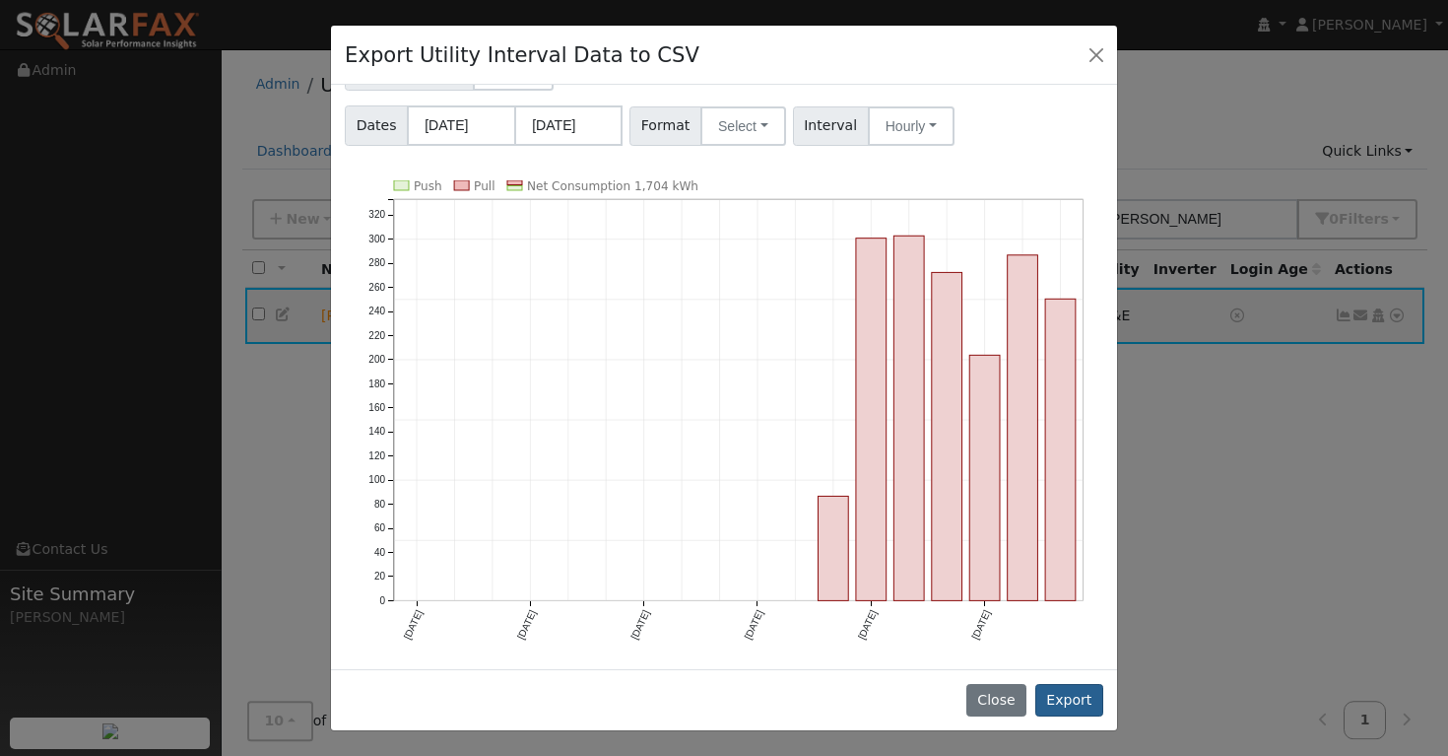
click at [1085, 702] on button "Export" at bounding box center [1069, 700] width 68 height 33
click at [1068, 696] on button "Export" at bounding box center [1069, 700] width 68 height 33
